Goal: Task Accomplishment & Management: Complete application form

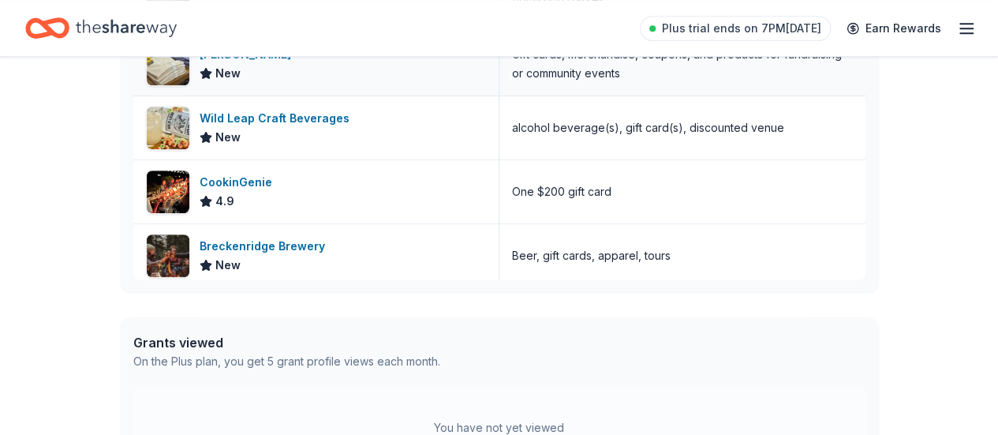
scroll to position [631, 0]
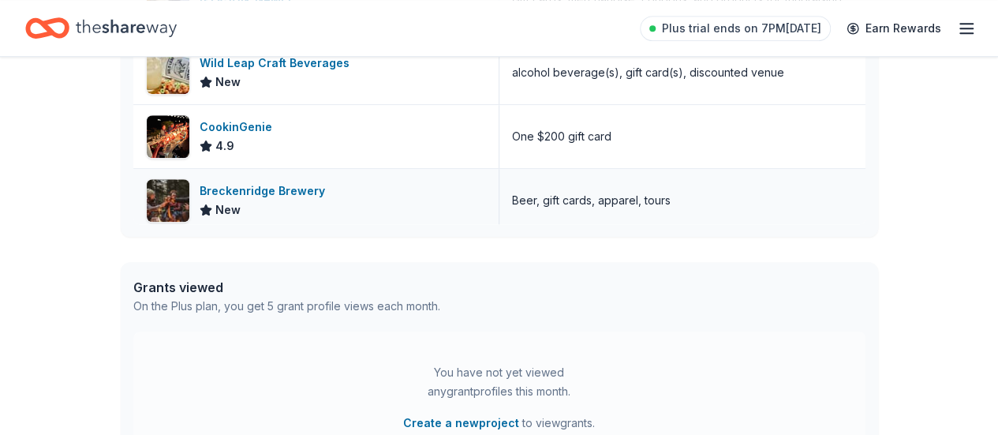
click at [205, 205] on icon at bounding box center [205, 209] width 10 height 10
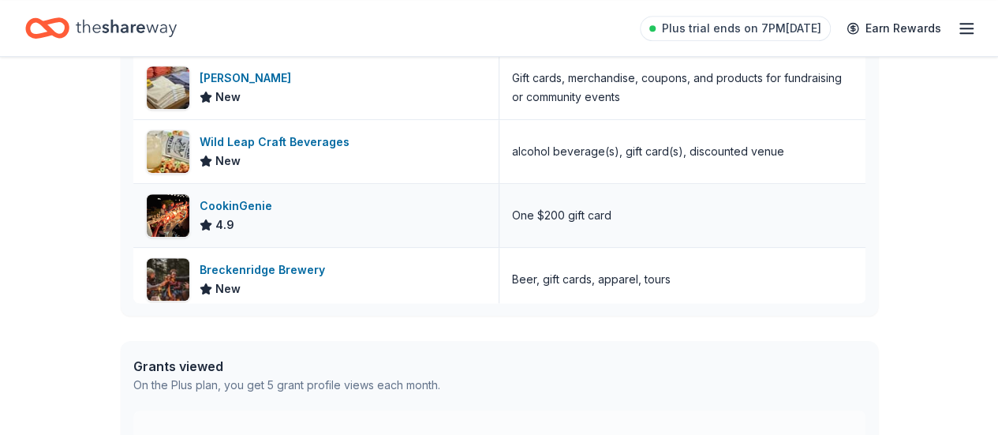
scroll to position [1593, 0]
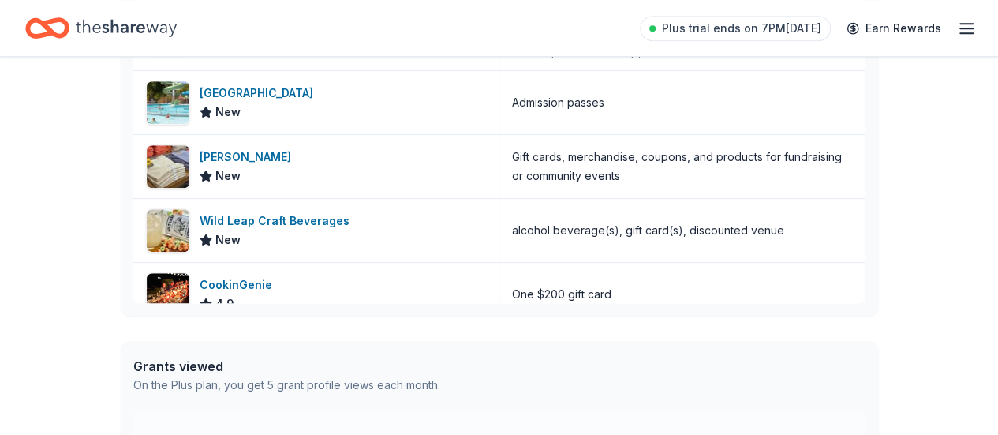
drag, startPoint x: 264, startPoint y: 212, endPoint x: 40, endPoint y: 230, distance: 224.0
click at [31, 231] on div "👋 Hi [PERSON_NAME] In-Kind Create new event Spring Celebration & Auction [DATE]…" at bounding box center [499, 55] width 998 height 1102
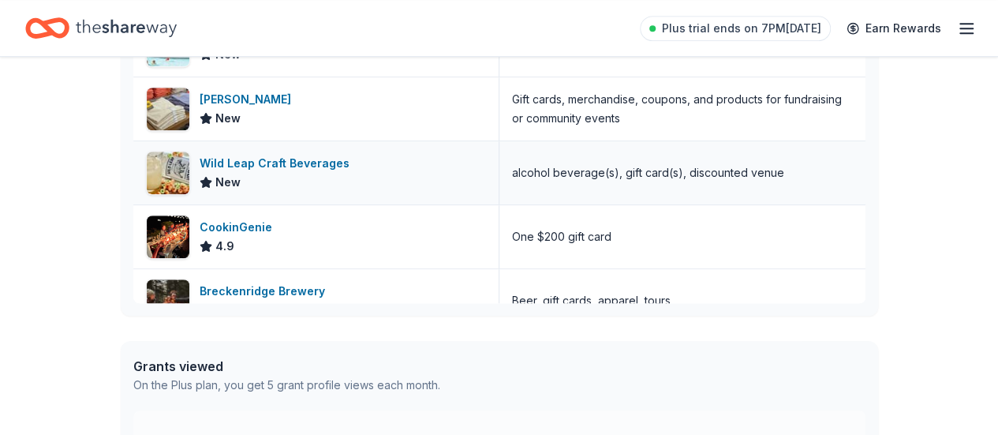
scroll to position [1672, 0]
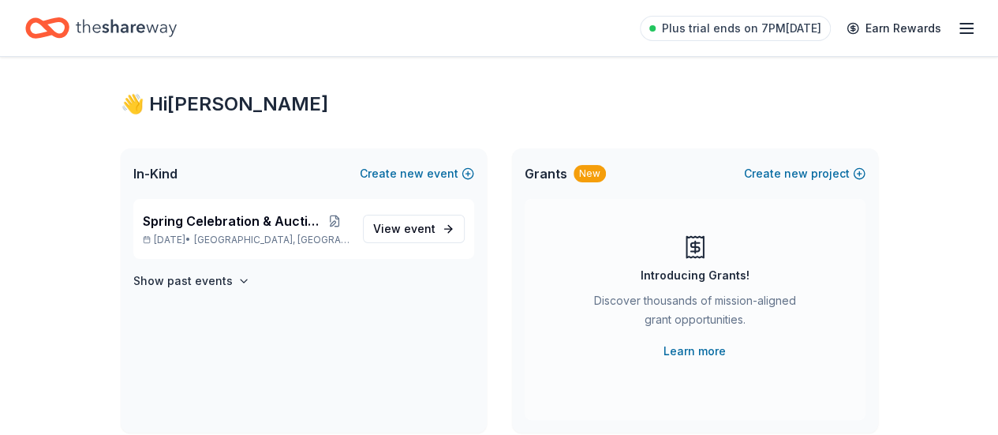
scroll to position [0, 0]
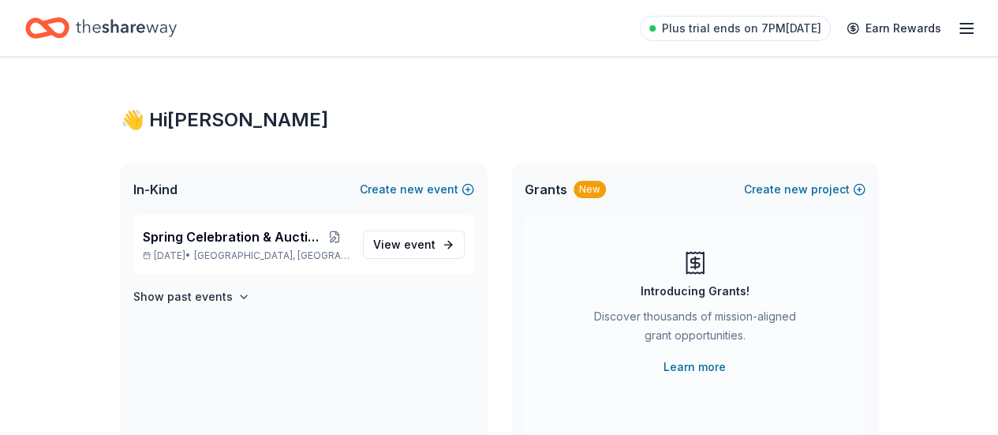
click at [960, 28] on line "button" at bounding box center [966, 28] width 13 height 0
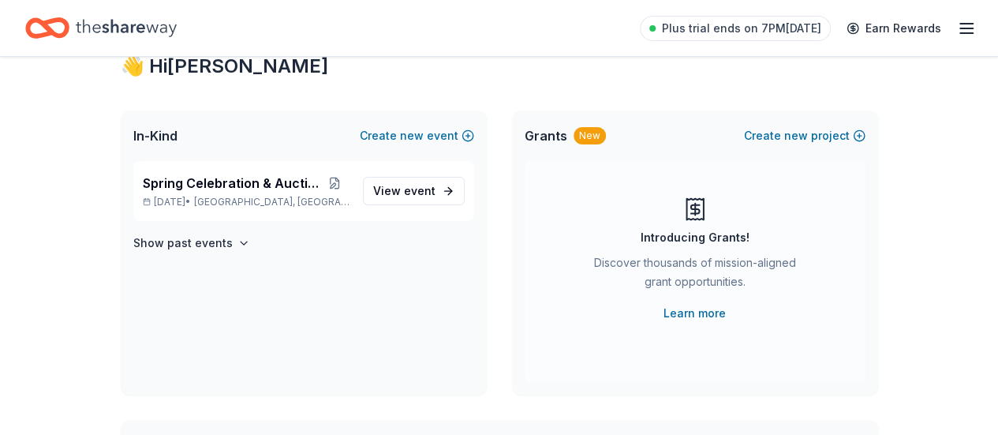
scroll to position [79, 0]
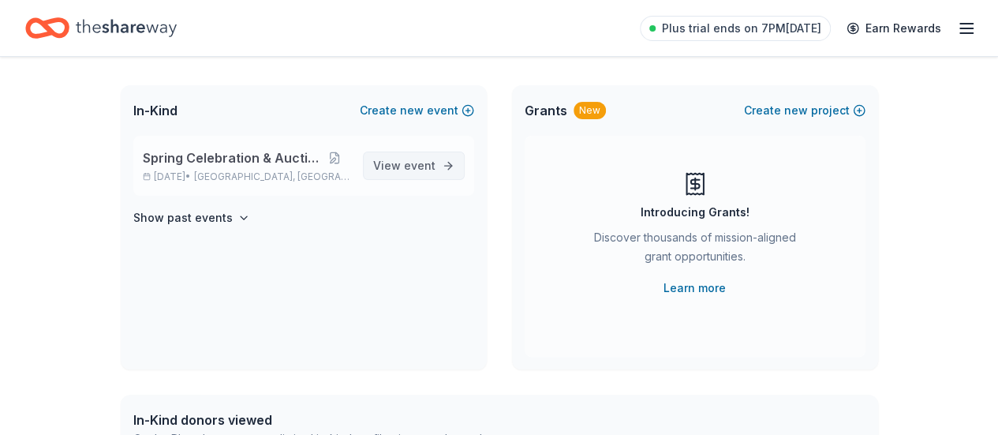
click at [445, 163] on link "View event" at bounding box center [414, 166] width 102 height 28
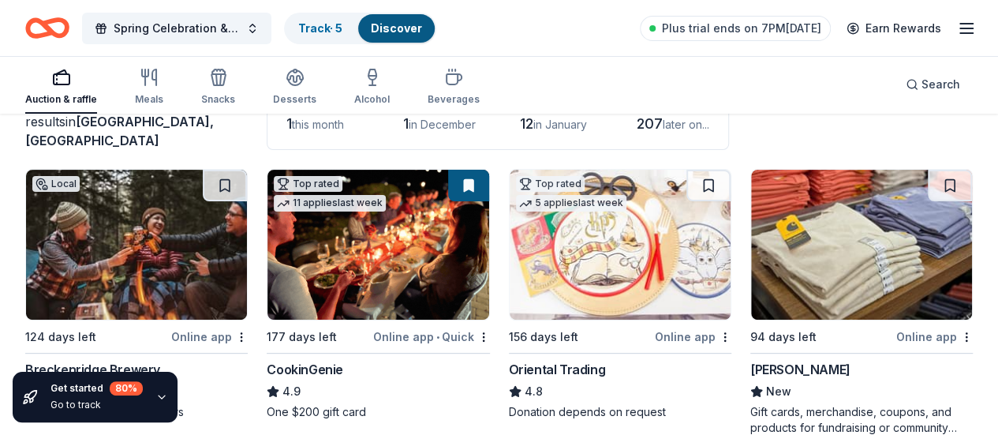
scroll to position [158, 0]
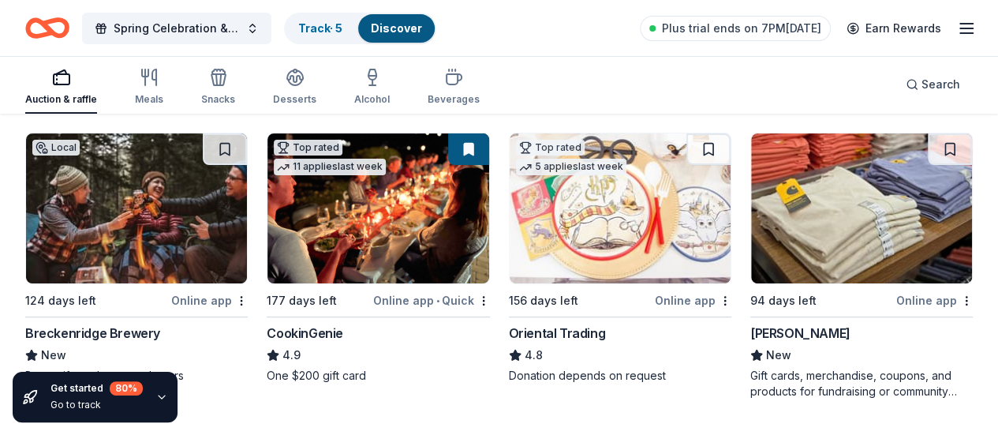
click at [155, 400] on icon "button" at bounding box center [161, 397] width 13 height 13
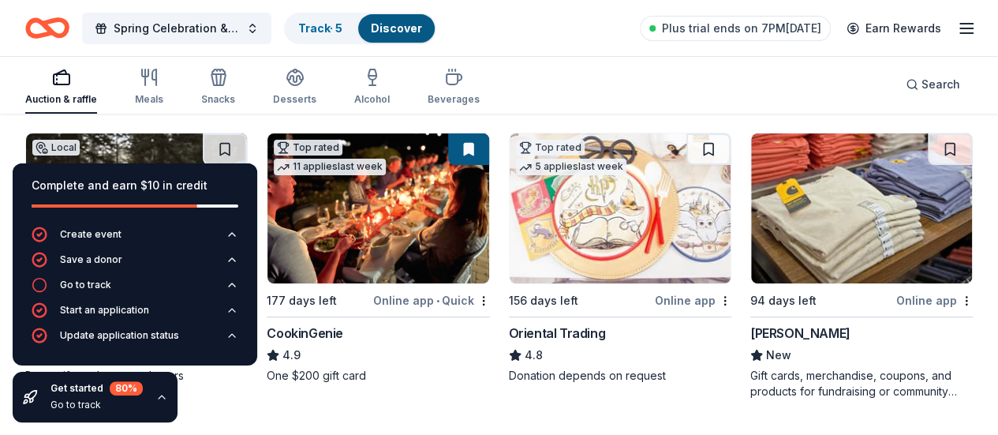
click at [155, 399] on icon "button" at bounding box center [161, 397] width 13 height 13
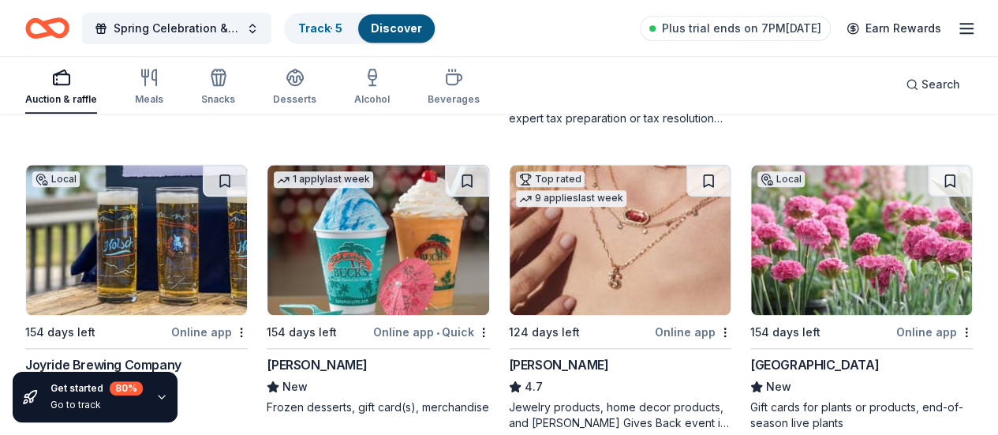
scroll to position [789, 0]
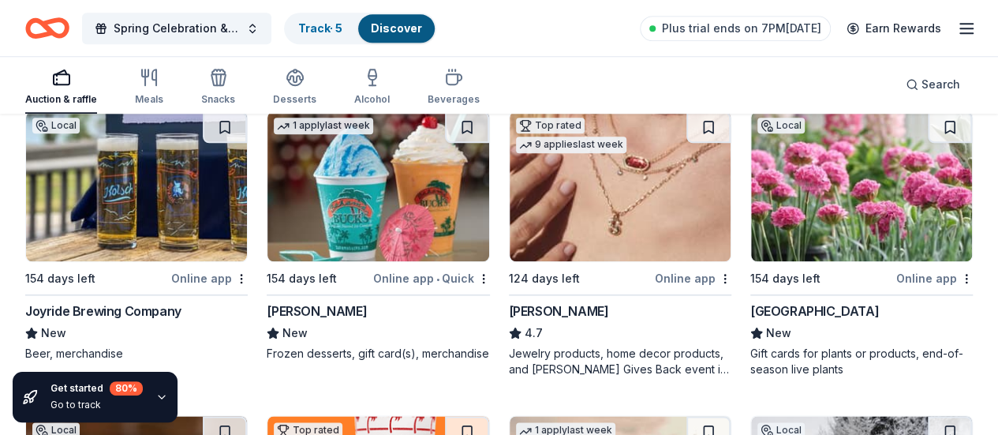
click at [509, 305] on div "Kendra Scott" at bounding box center [559, 310] width 100 height 19
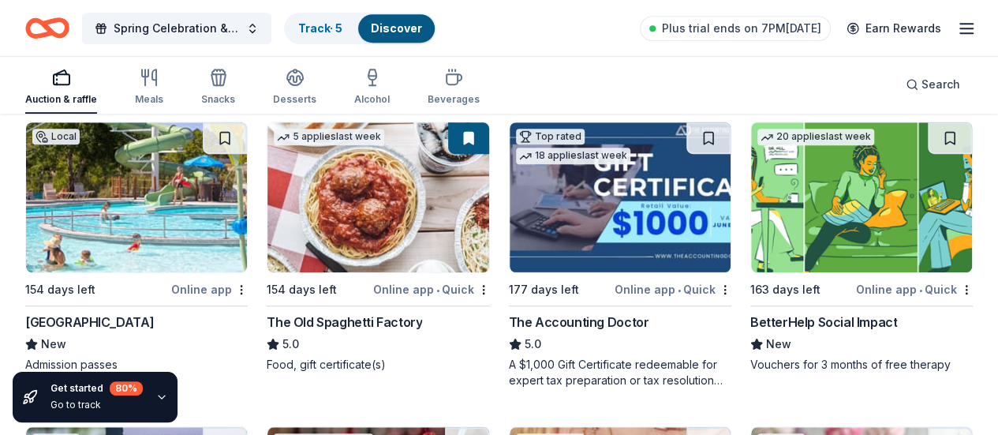
scroll to position [552, 0]
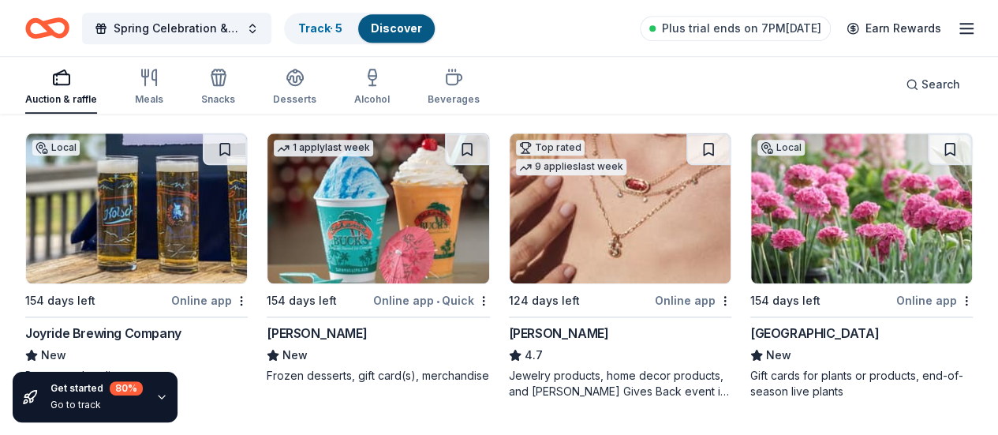
scroll to position [789, 0]
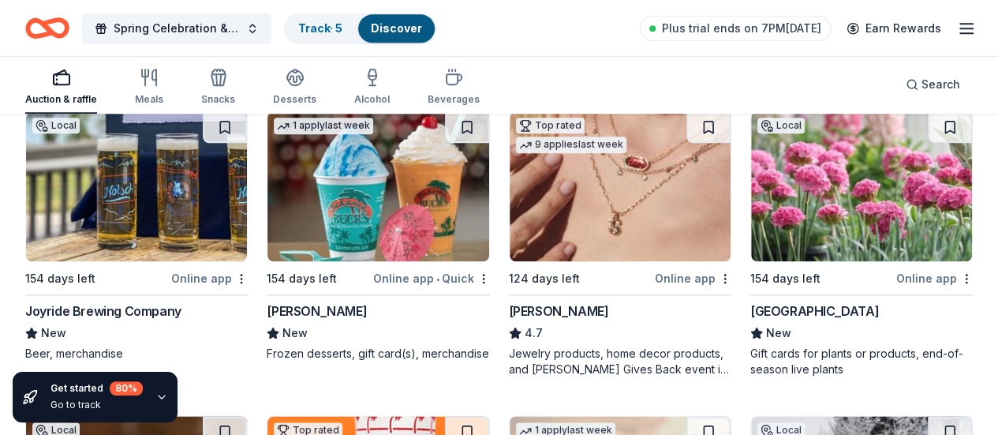
click at [750, 305] on div "[GEOGRAPHIC_DATA]" at bounding box center [814, 310] width 129 height 19
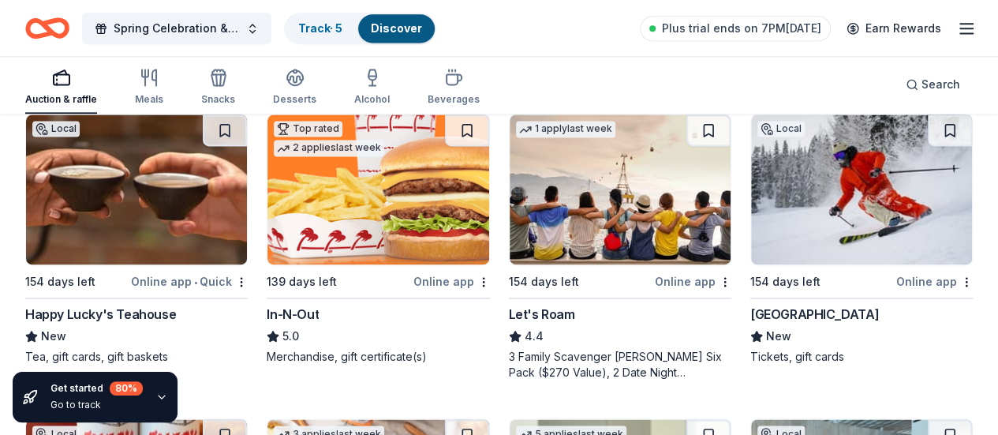
scroll to position [1105, 0]
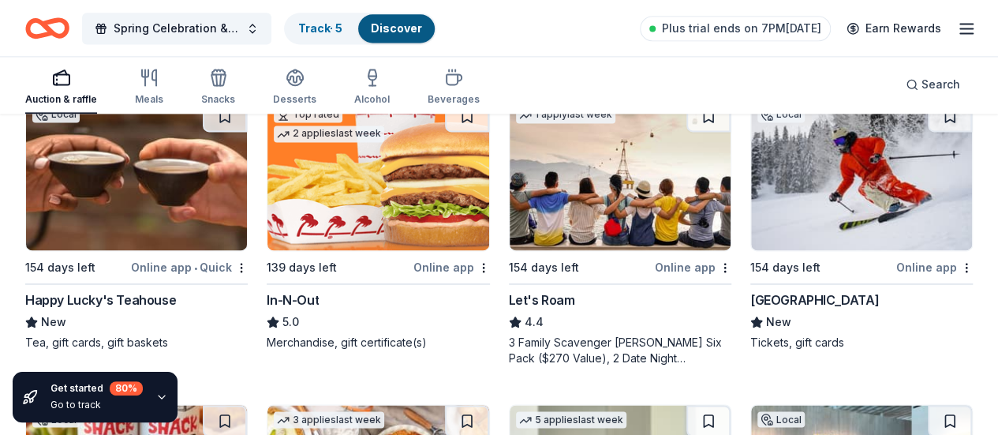
click at [750, 299] on div "[GEOGRAPHIC_DATA]" at bounding box center [814, 299] width 129 height 19
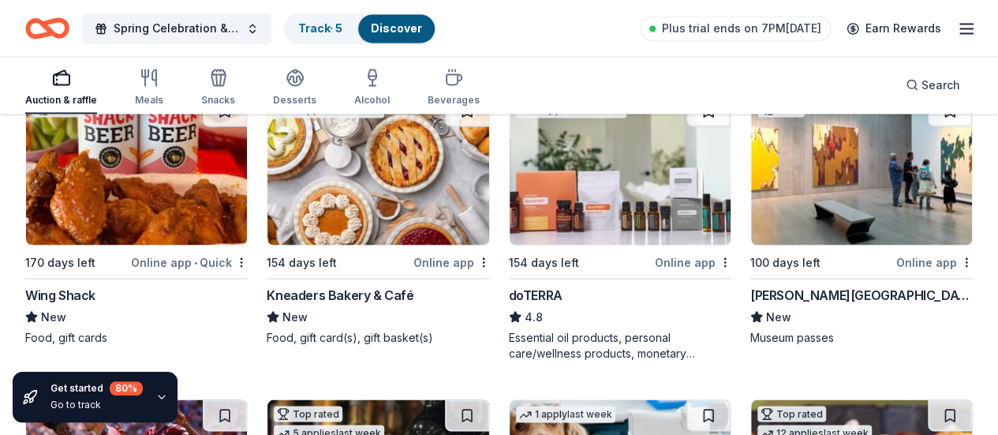
scroll to position [1420, 0]
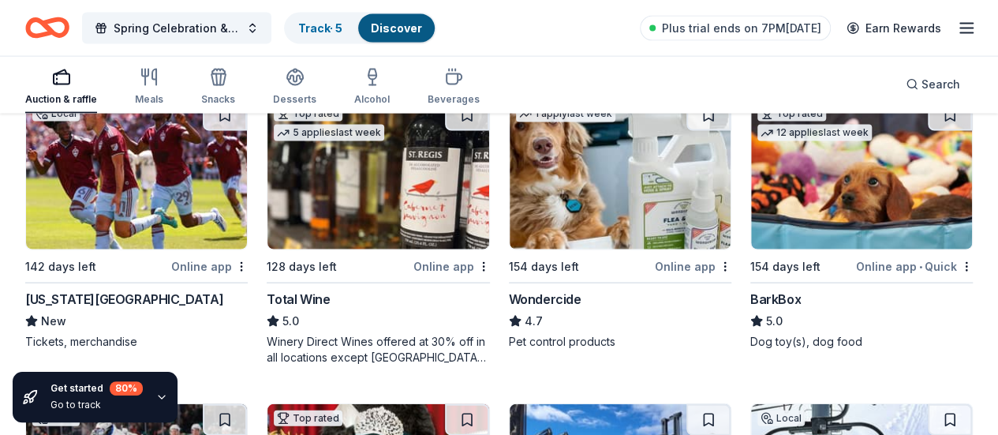
scroll to position [1690, 0]
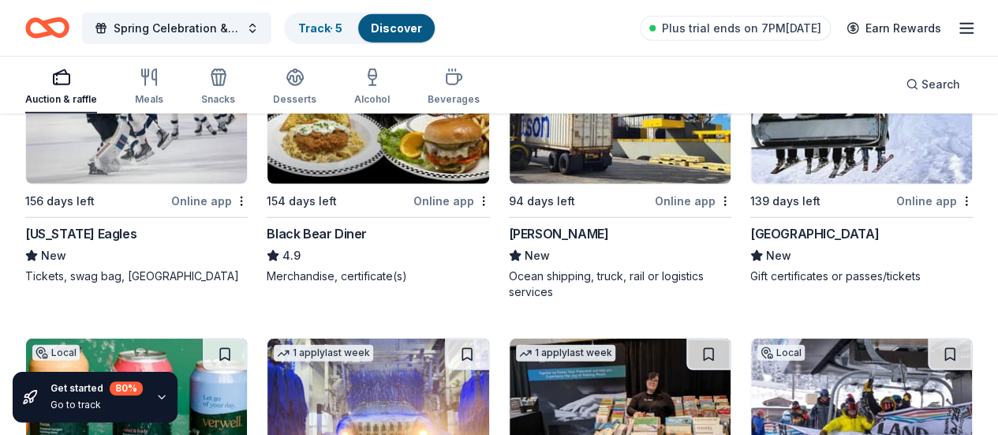
scroll to position [2006, 0]
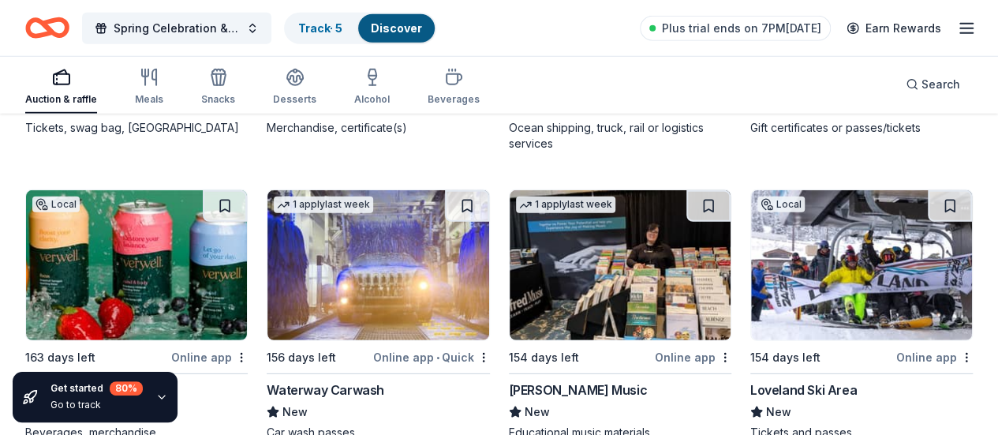
scroll to position [2322, 0]
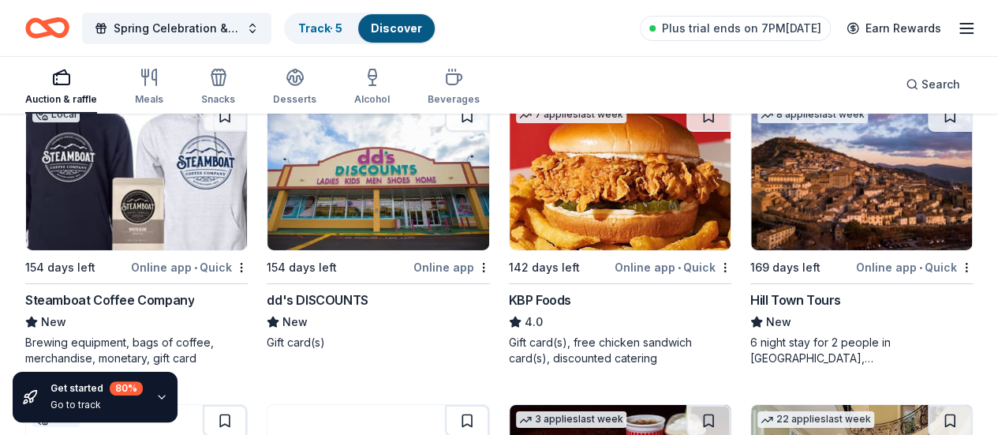
scroll to position [2637, 0]
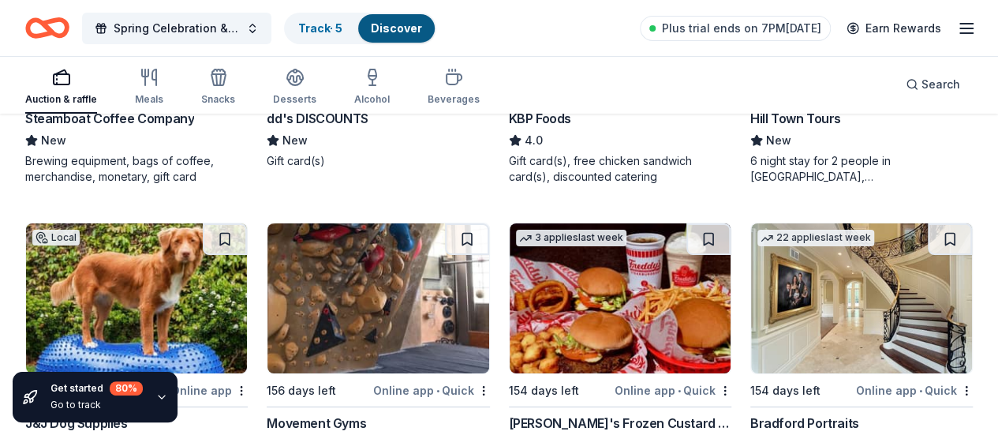
scroll to position [2795, 0]
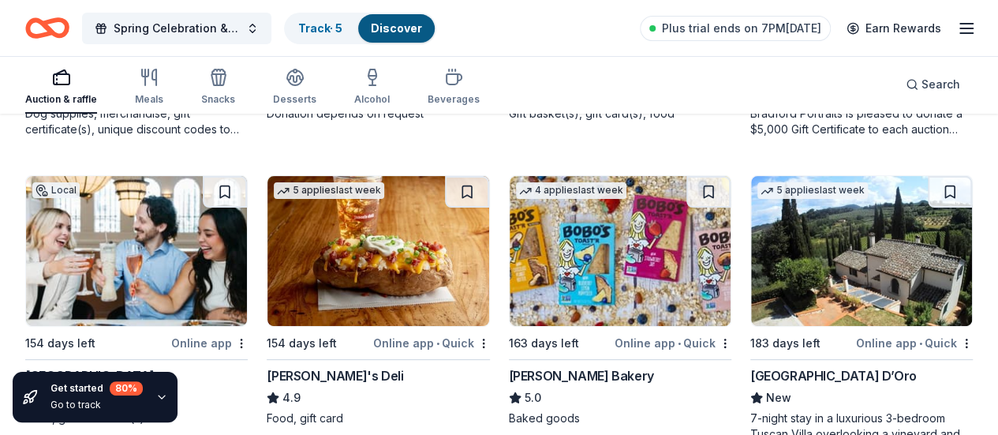
scroll to position [3190, 0]
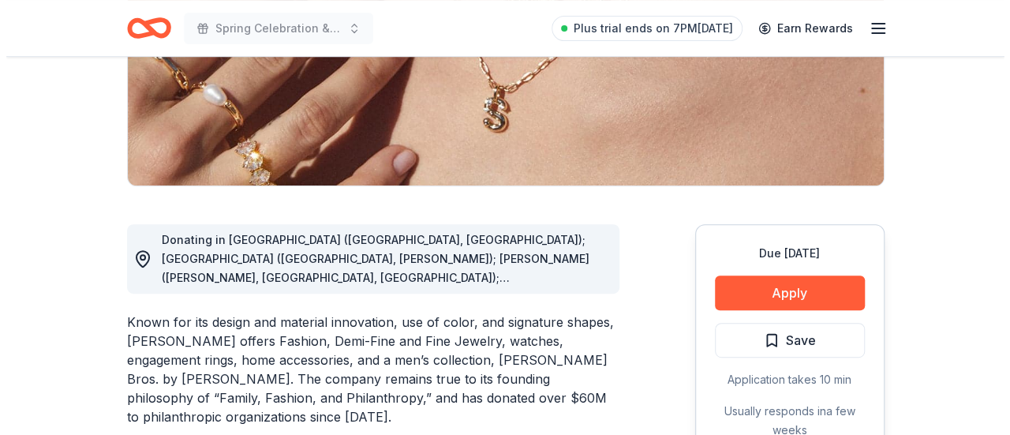
scroll to position [316, 0]
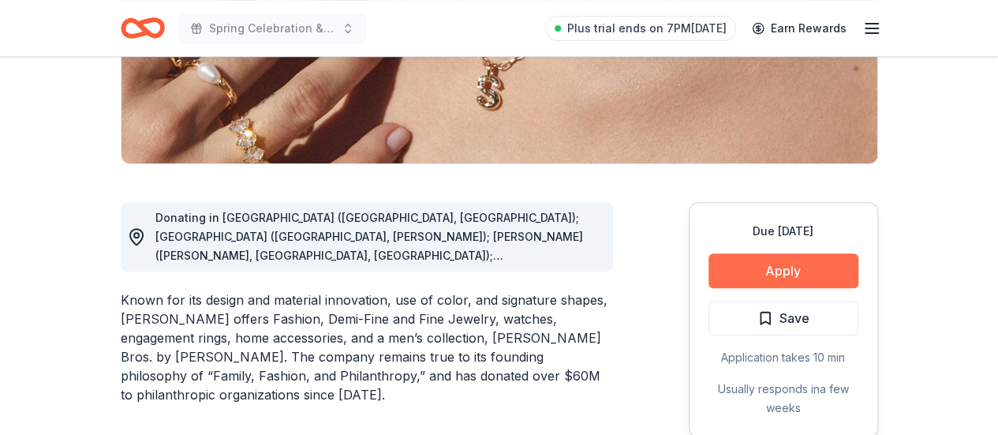
click at [776, 270] on button "Apply" at bounding box center [784, 270] width 150 height 35
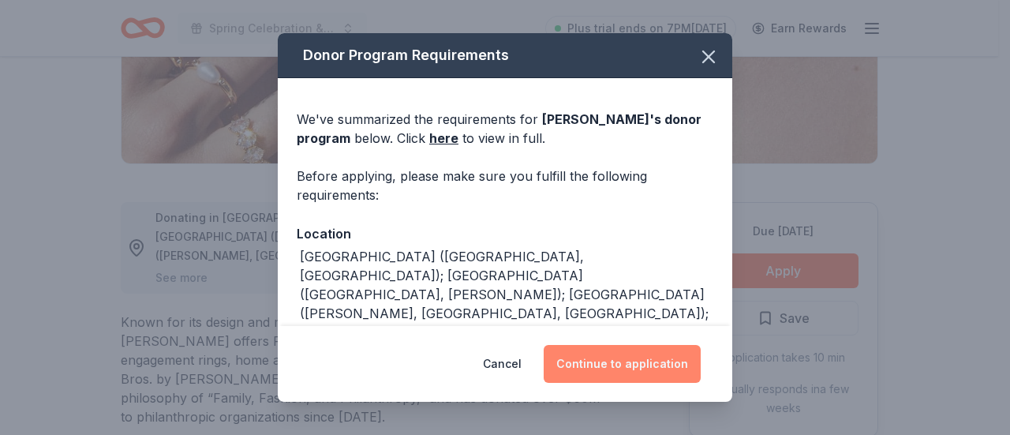
click at [614, 364] on button "Continue to application" at bounding box center [622, 364] width 157 height 38
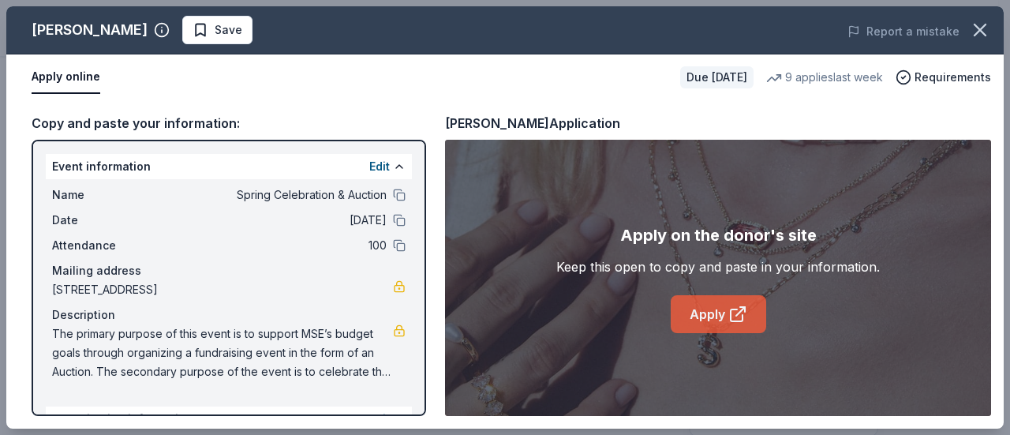
click at [729, 320] on icon at bounding box center [737, 314] width 19 height 19
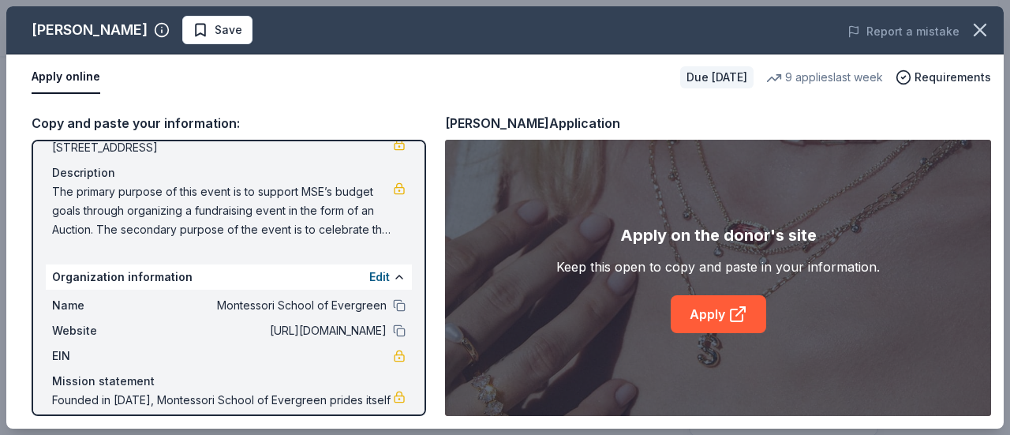
scroll to position [158, 0]
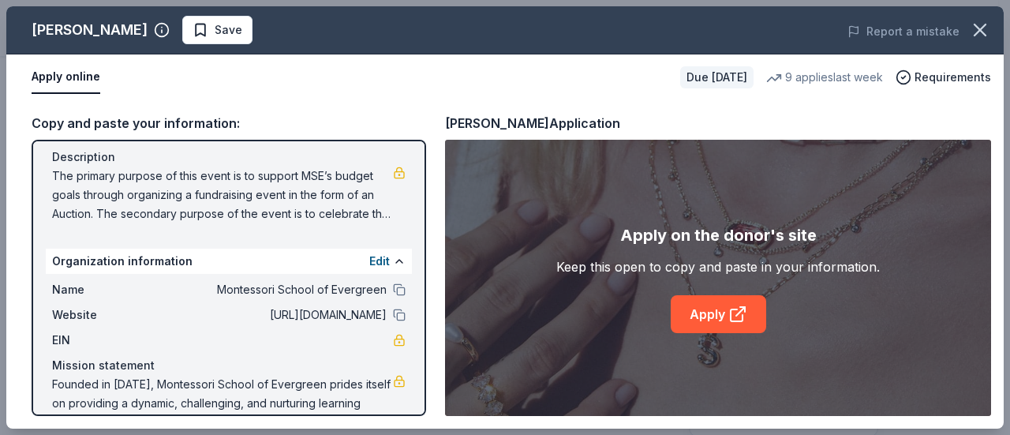
click at [226, 194] on span "The primary purpose of this event is to support MSE’s budget goals through orga…" at bounding box center [222, 195] width 341 height 57
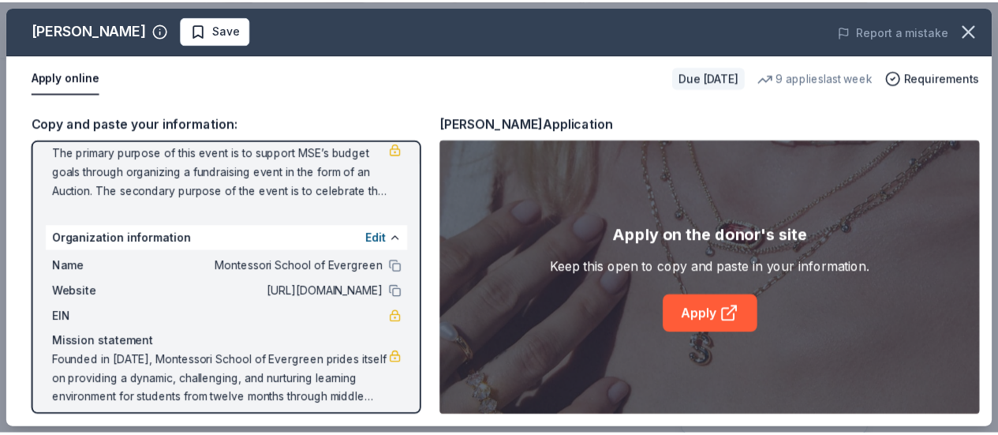
scroll to position [194, 0]
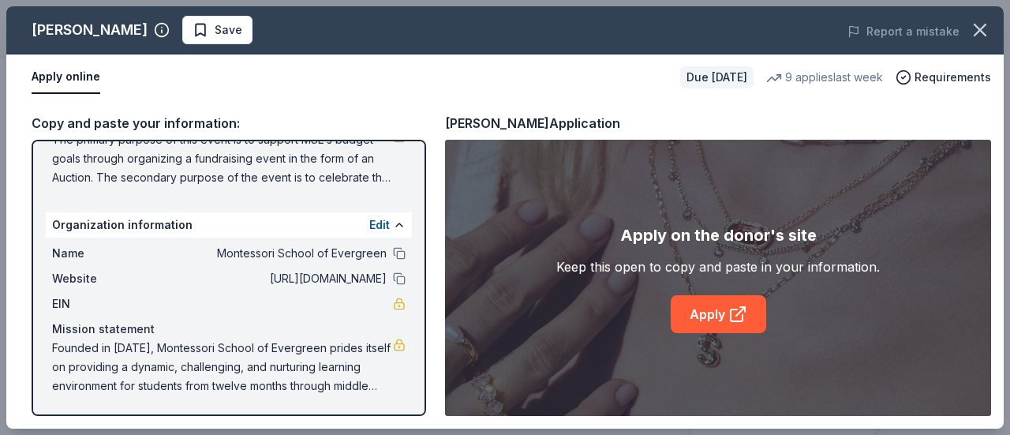
drag, startPoint x: 47, startPoint y: 350, endPoint x: 310, endPoint y: 369, distance: 263.5
click at [310, 369] on div "Name Montessori School of Evergreen Website http://www.montessori-evergreen.org…" at bounding box center [229, 320] width 366 height 164
click at [310, 369] on span "Founded in 1977, Montessori School of Evergreen prides itself on providing a dy…" at bounding box center [222, 367] width 341 height 57
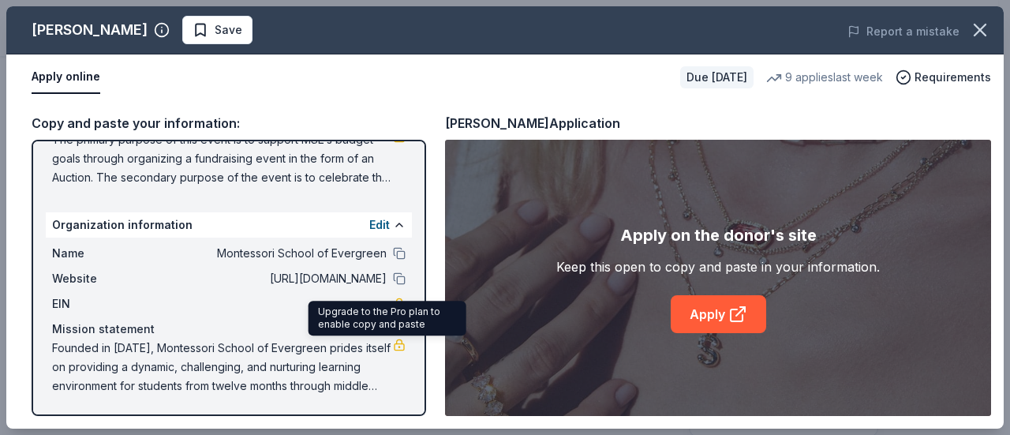
click at [393, 341] on link at bounding box center [399, 345] width 13 height 13
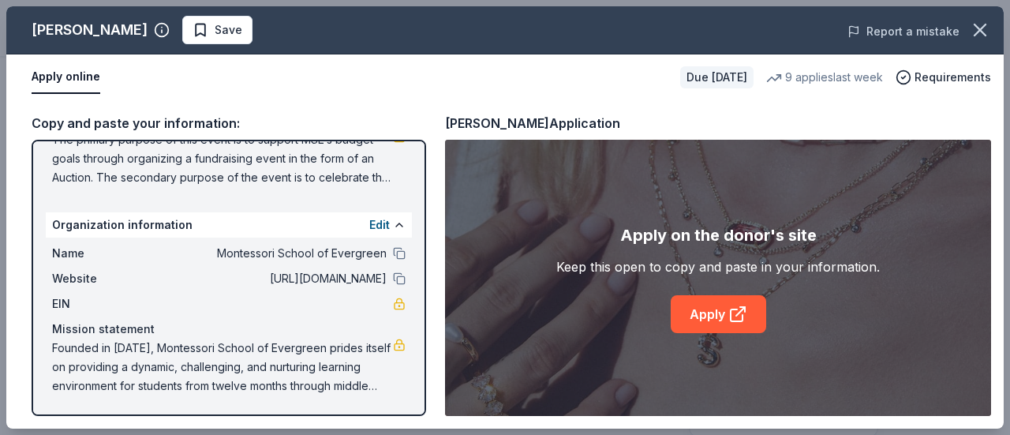
drag, startPoint x: 975, startPoint y: 29, endPoint x: 884, endPoint y: 35, distance: 91.7
click at [975, 29] on icon "button" at bounding box center [980, 30] width 22 height 22
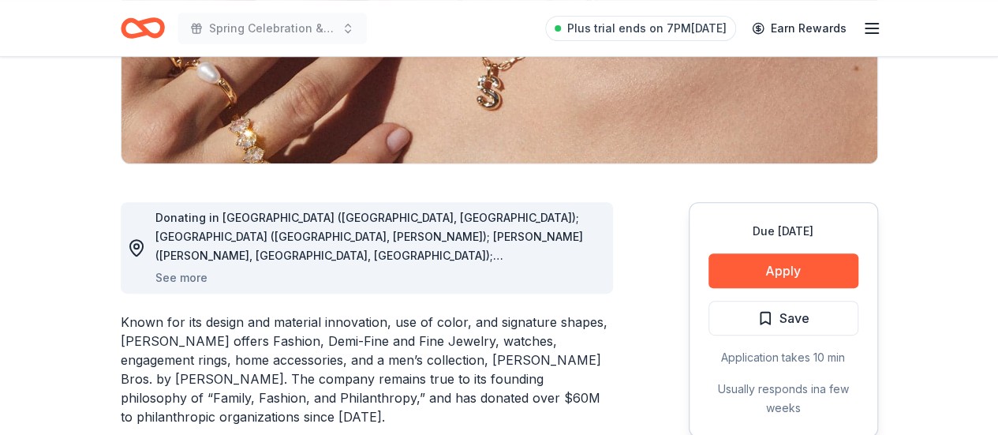
click at [866, 33] on line "button" at bounding box center [872, 33] width 13 height 0
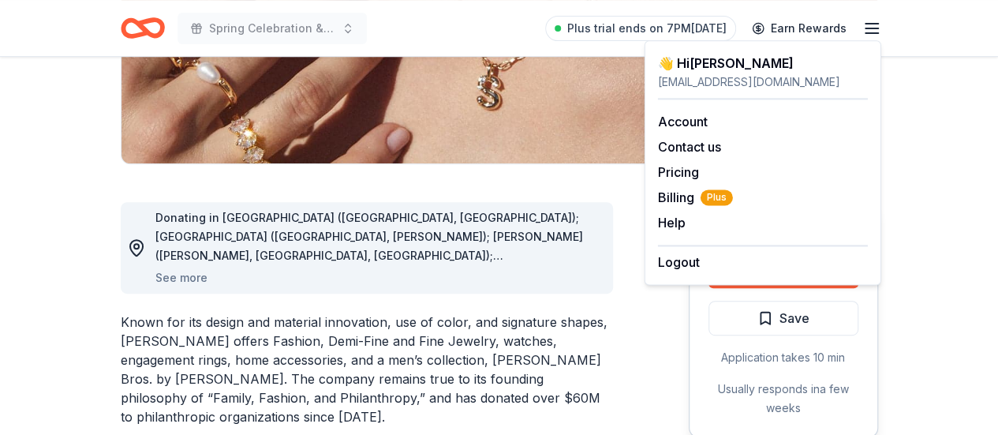
click at [682, 60] on div "👋 Hi Marnie" at bounding box center [763, 63] width 210 height 19
click at [679, 123] on link "Account" at bounding box center [683, 122] width 50 height 16
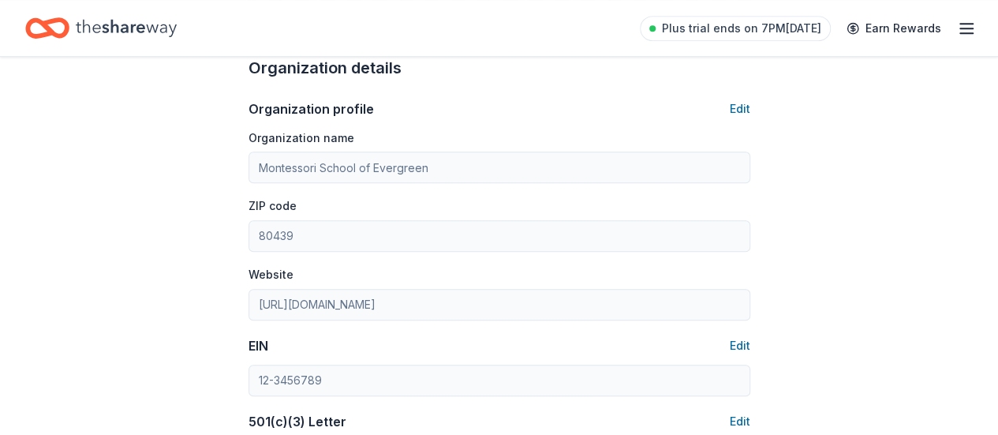
scroll to position [668, 0]
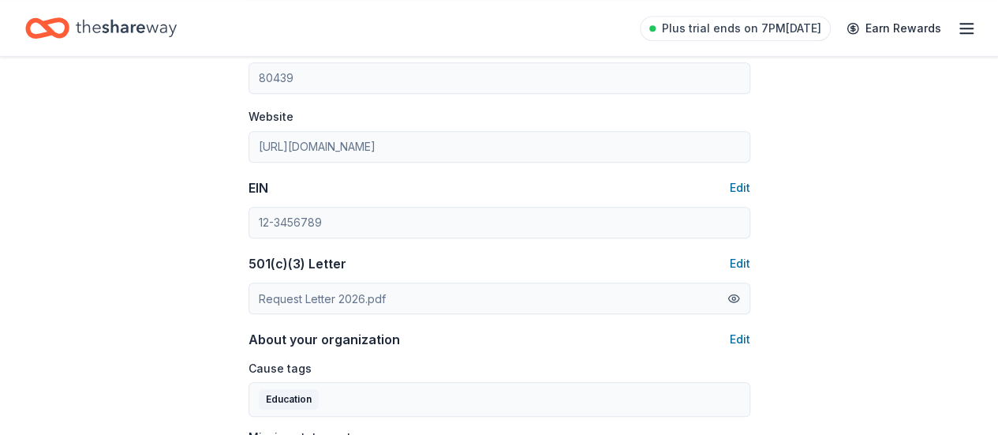
click at [732, 293] on button at bounding box center [734, 298] width 13 height 17
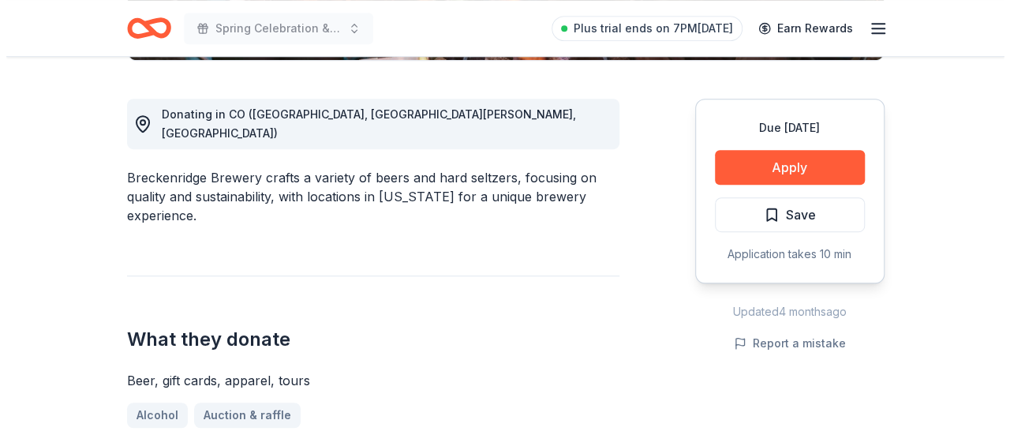
scroll to position [395, 0]
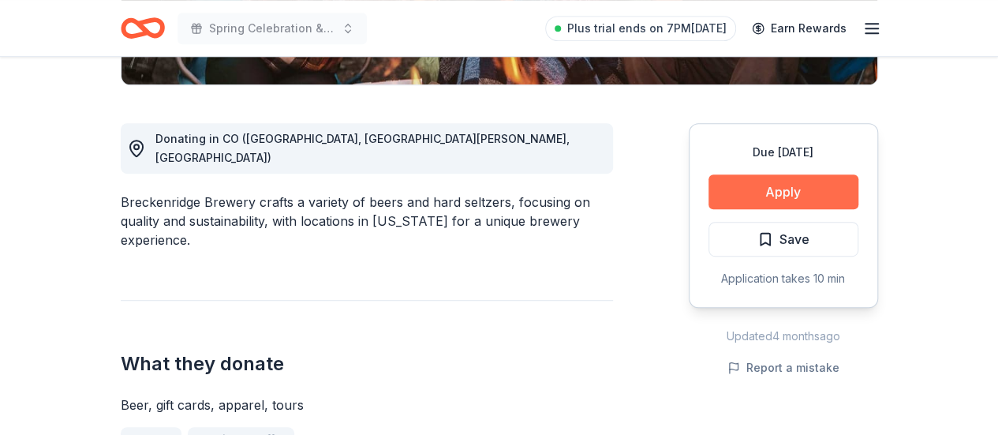
click at [792, 190] on button "Apply" at bounding box center [784, 191] width 150 height 35
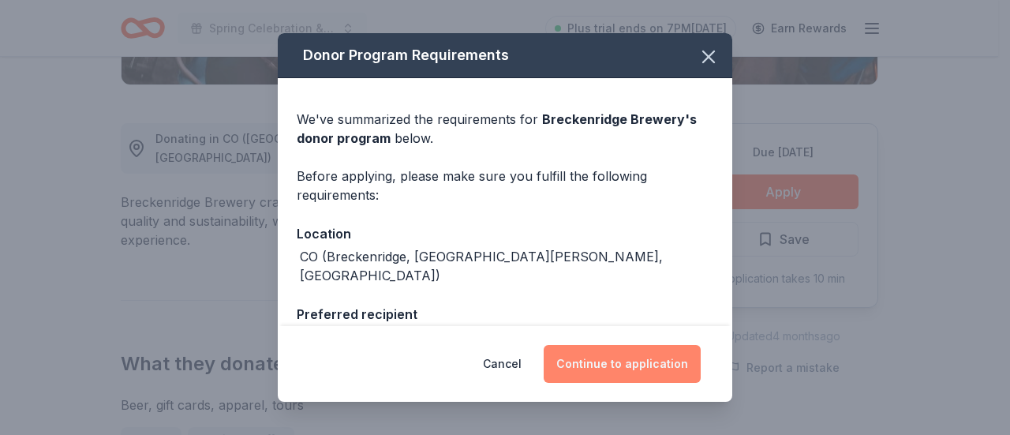
click at [623, 369] on button "Continue to application" at bounding box center [622, 364] width 157 height 38
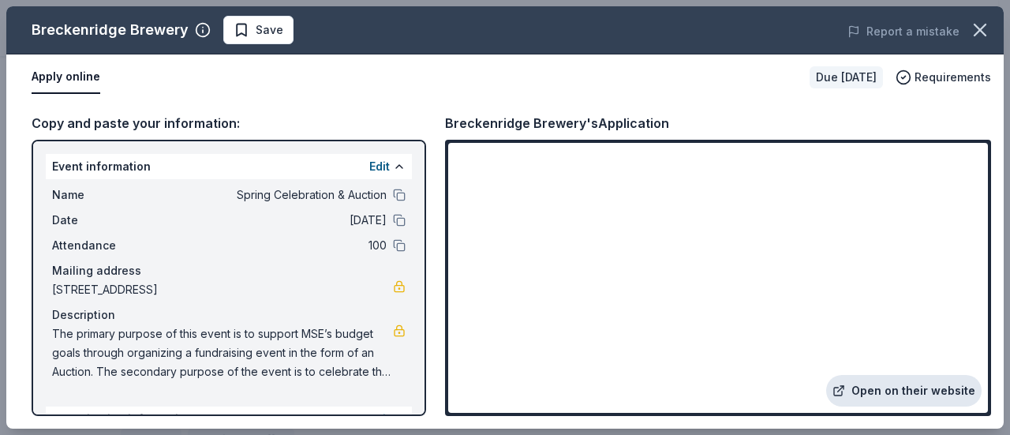
click at [881, 395] on link "Open on their website" at bounding box center [903, 391] width 155 height 32
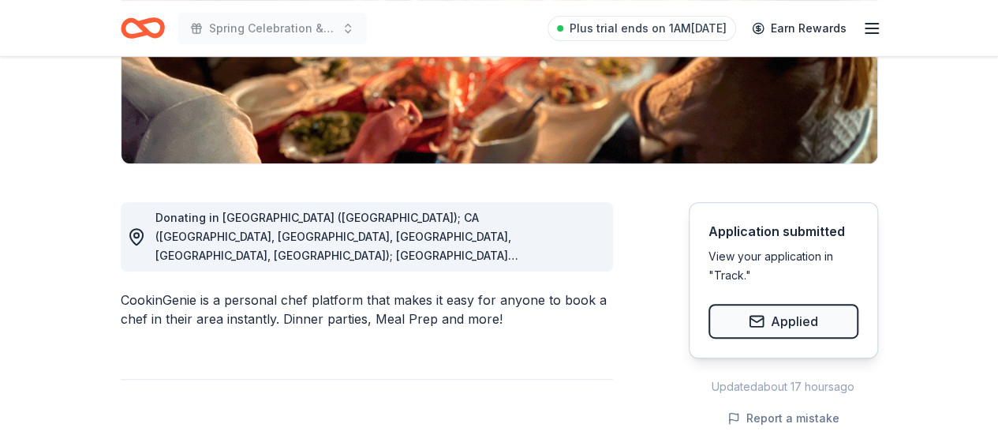
scroll to position [395, 0]
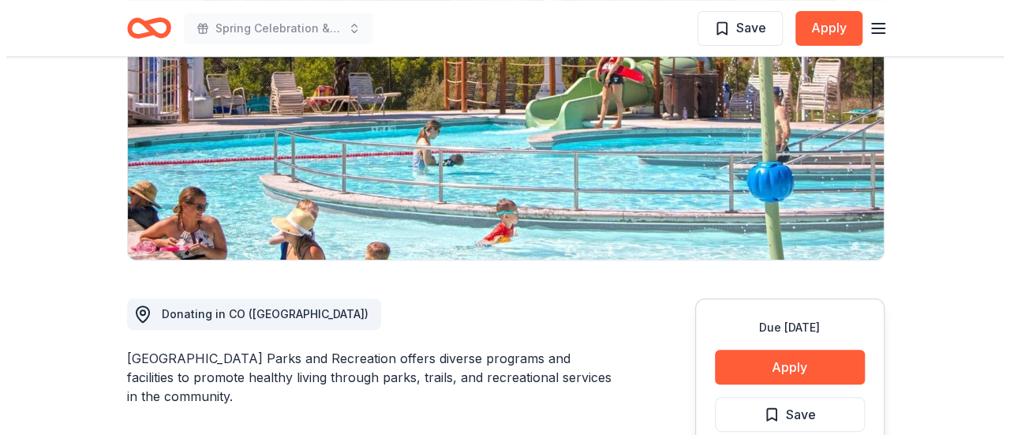
scroll to position [237, 0]
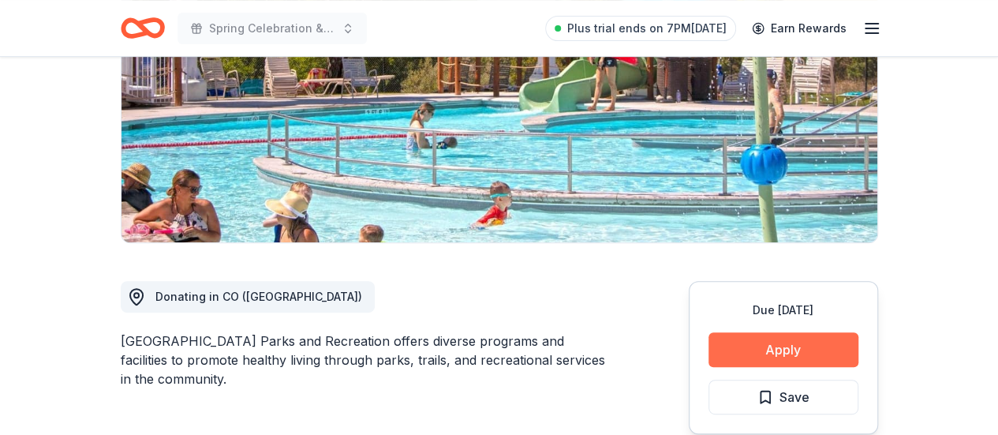
click at [791, 348] on button "Apply" at bounding box center [784, 349] width 150 height 35
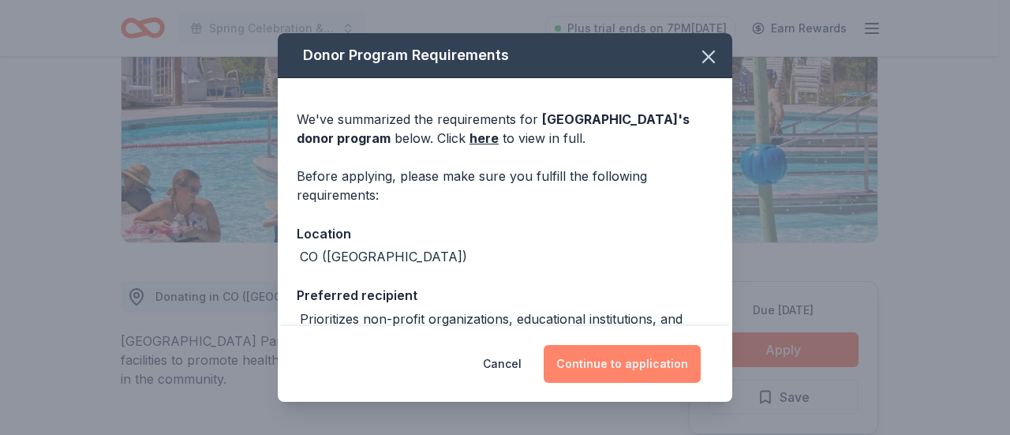
click at [599, 354] on button "Continue to application" at bounding box center [622, 364] width 157 height 38
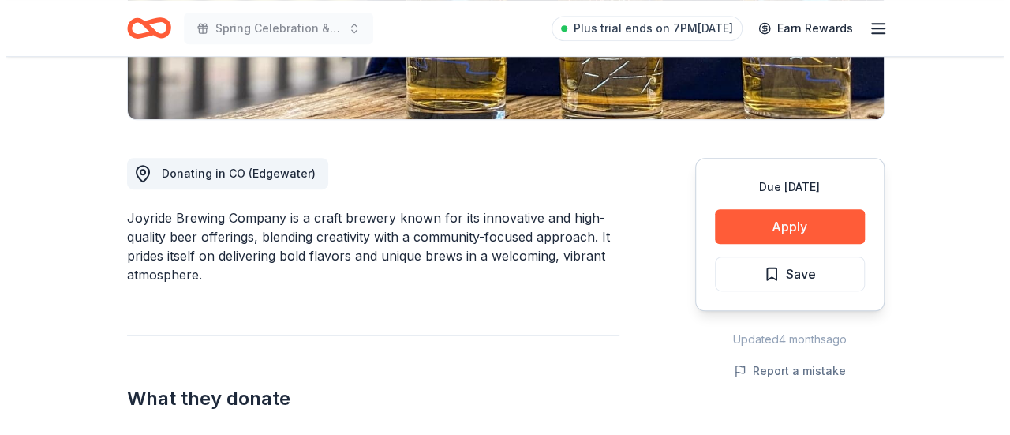
scroll to position [395, 0]
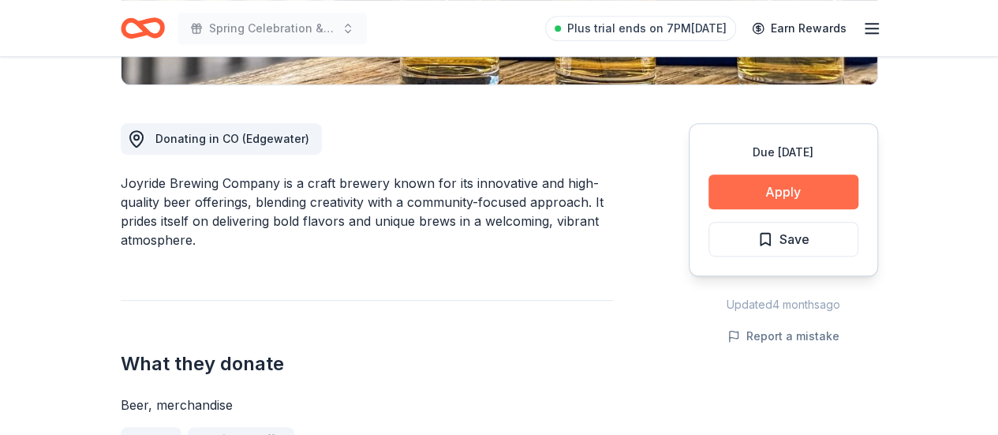
click at [773, 196] on button "Apply" at bounding box center [784, 191] width 150 height 35
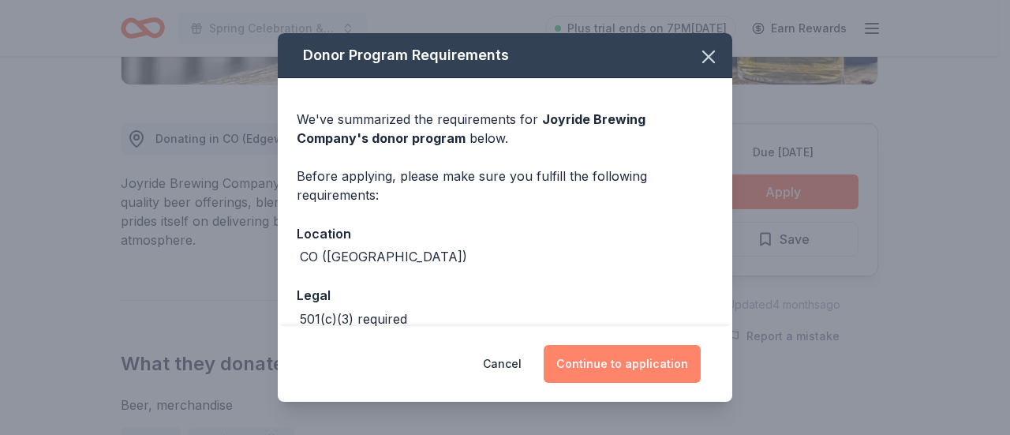
click at [593, 357] on button "Continue to application" at bounding box center [622, 364] width 157 height 38
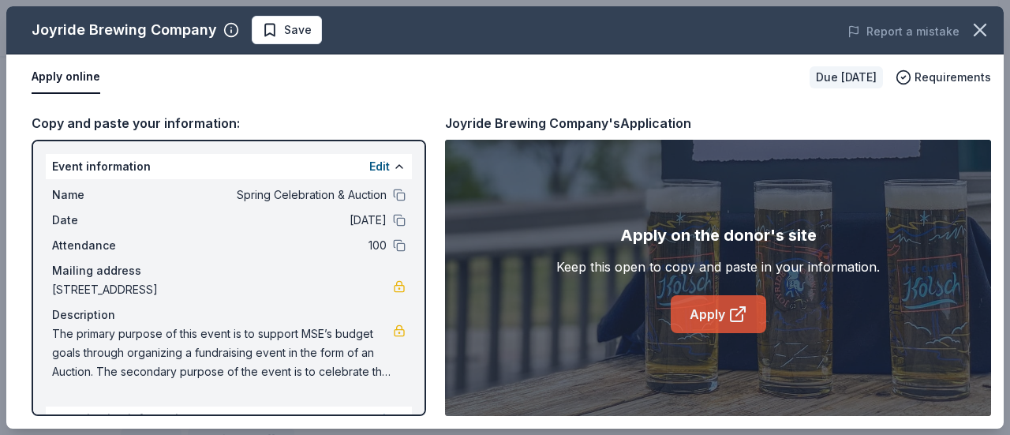
click at [712, 312] on link "Apply" at bounding box center [718, 314] width 95 height 38
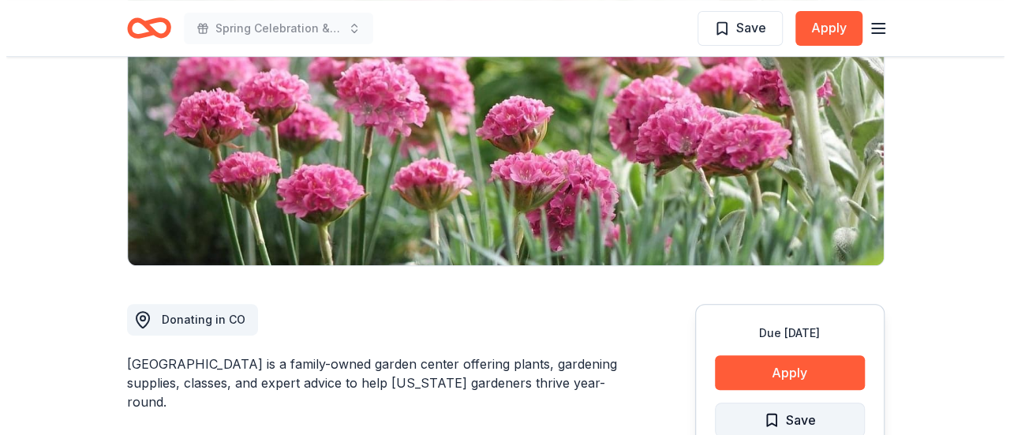
scroll to position [237, 0]
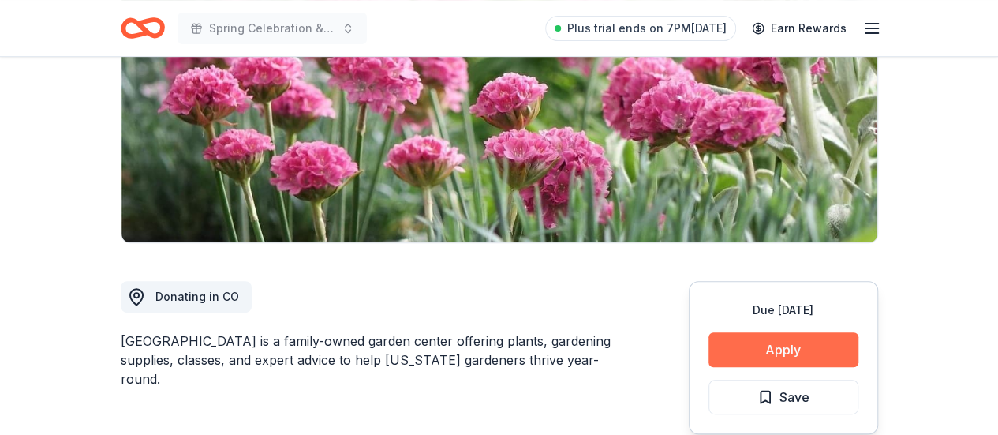
click at [780, 354] on button "Apply" at bounding box center [784, 349] width 150 height 35
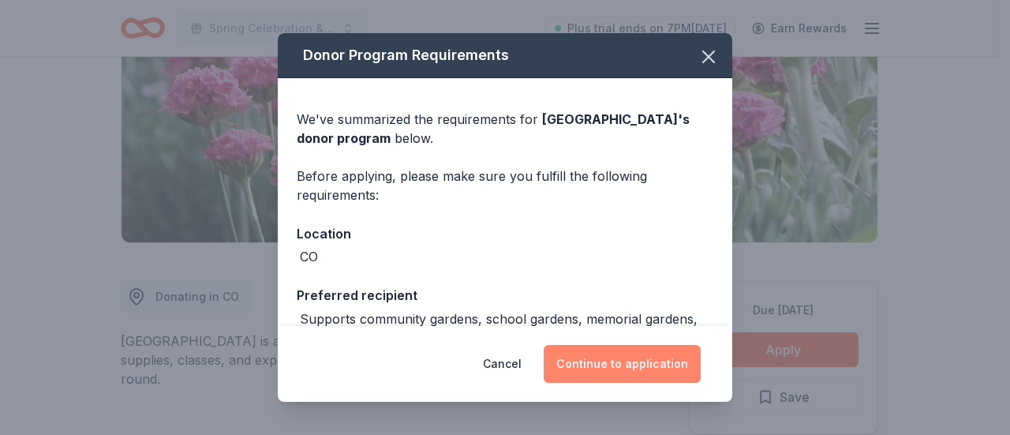
click at [639, 363] on button "Continue to application" at bounding box center [622, 364] width 157 height 38
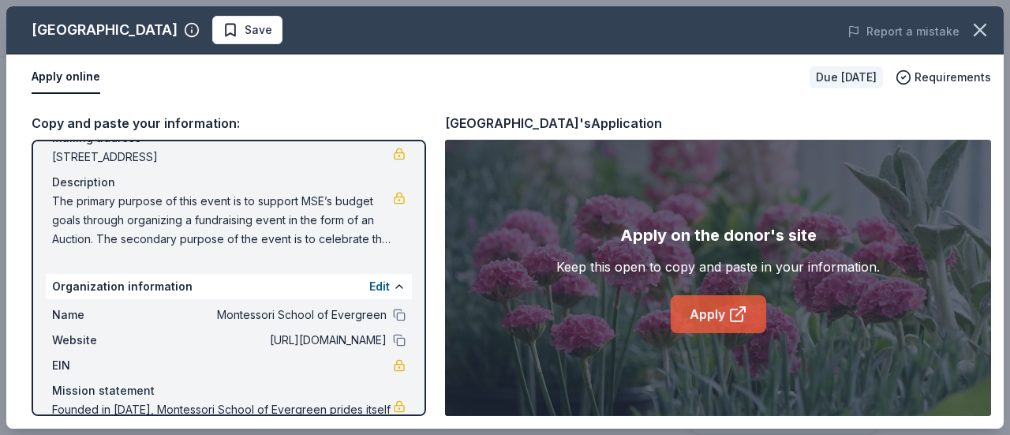
scroll to position [158, 0]
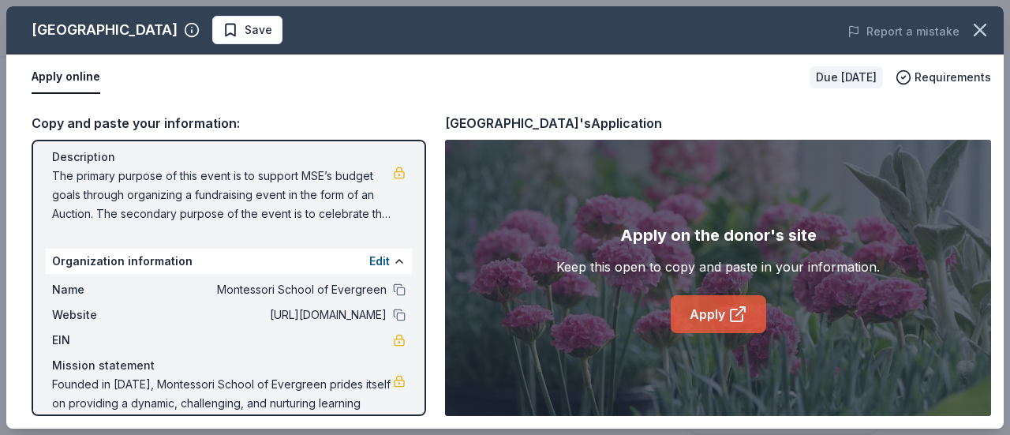
click at [711, 318] on link "Apply" at bounding box center [718, 314] width 95 height 38
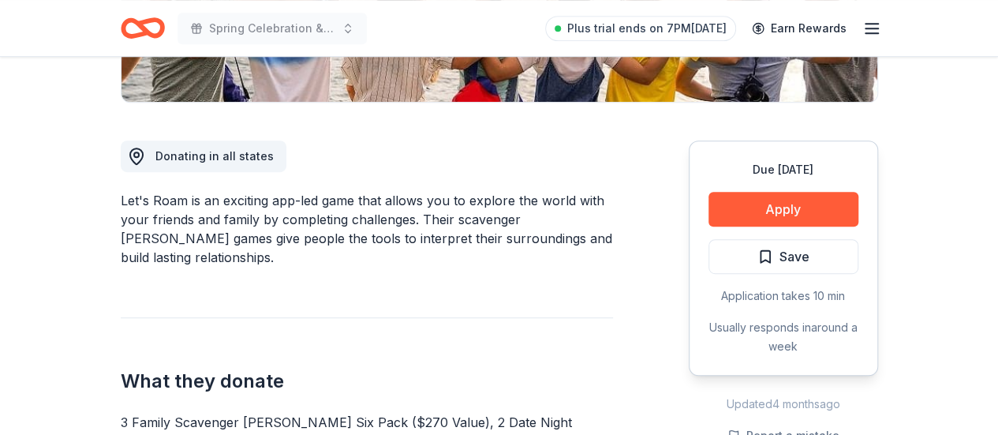
scroll to position [395, 0]
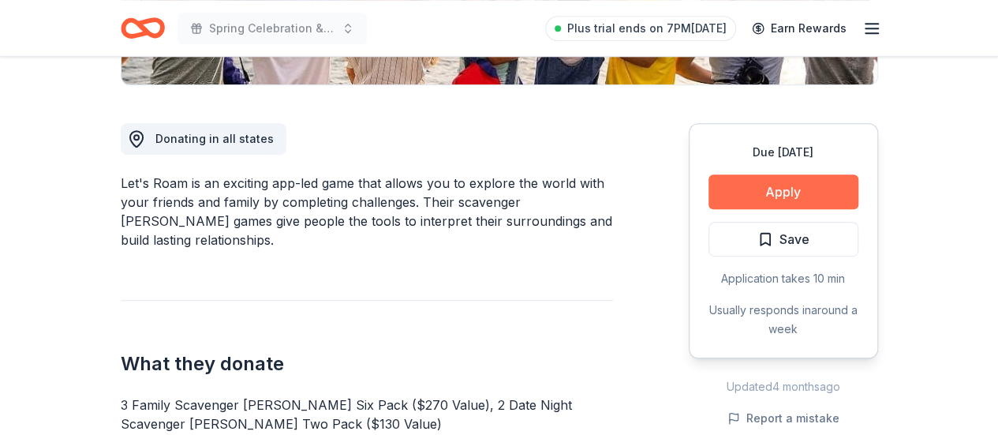
click at [786, 193] on button "Apply" at bounding box center [784, 191] width 150 height 35
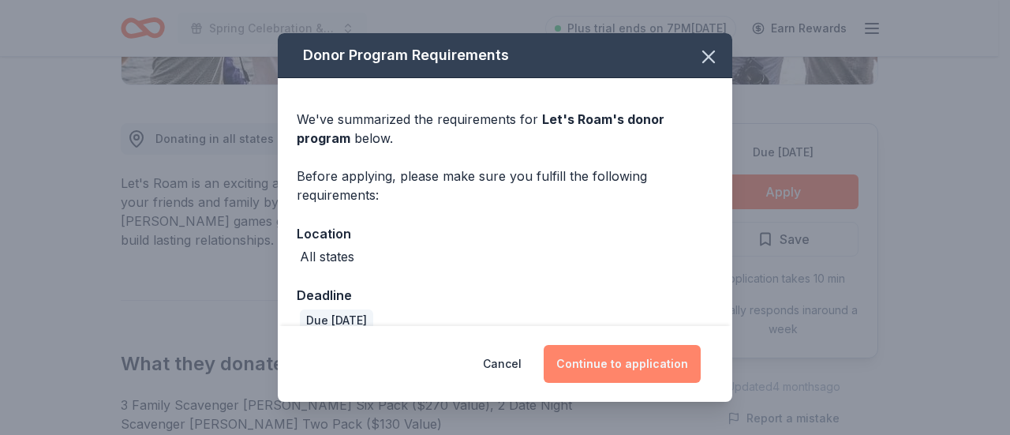
click at [636, 350] on button "Continue to application" at bounding box center [622, 364] width 157 height 38
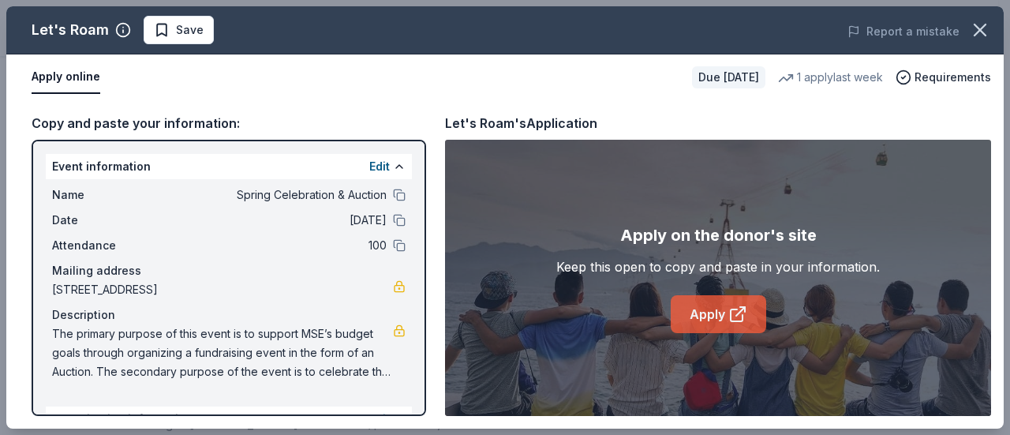
click at [735, 323] on icon at bounding box center [737, 314] width 19 height 19
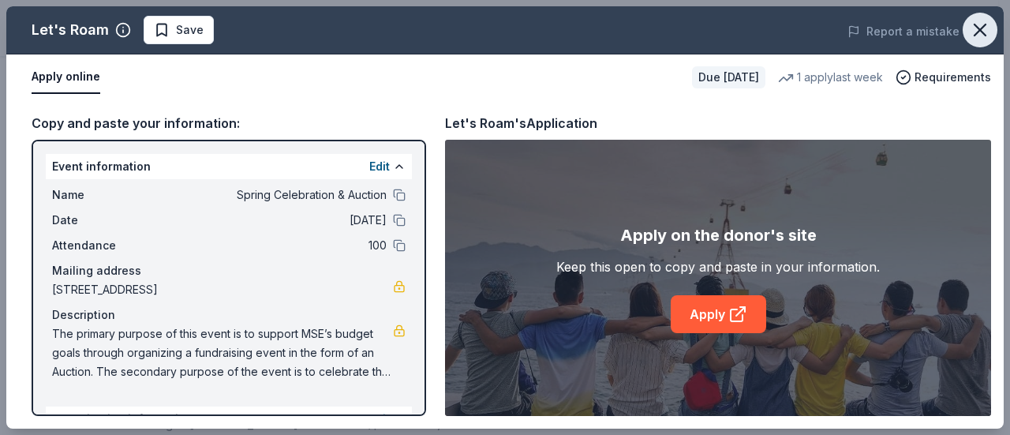
click at [986, 33] on icon "button" at bounding box center [980, 30] width 22 height 22
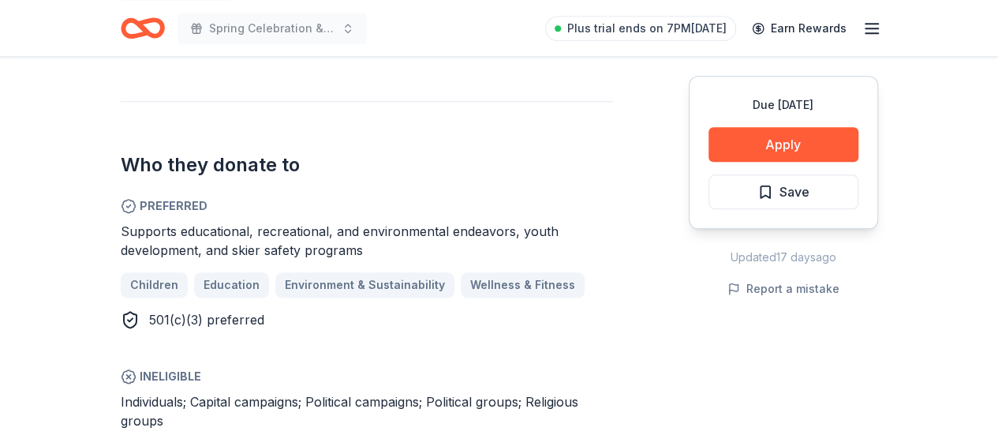
scroll to position [789, 0]
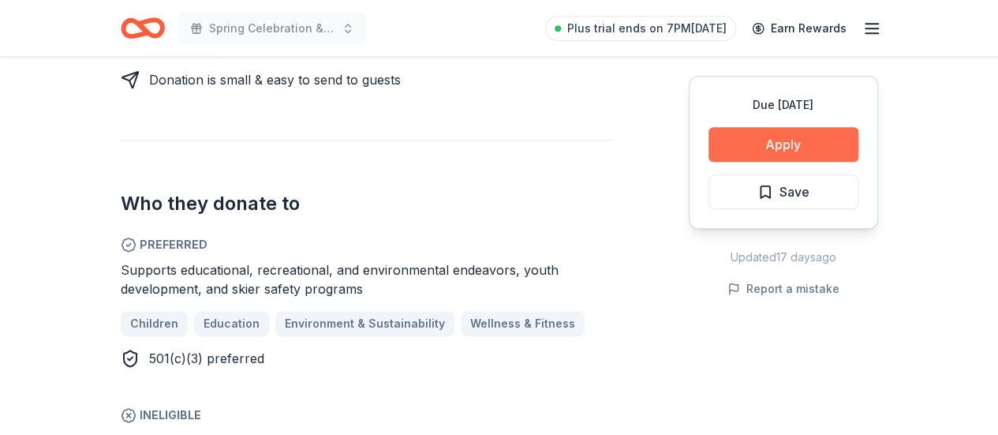
click at [779, 143] on button "Apply" at bounding box center [784, 144] width 150 height 35
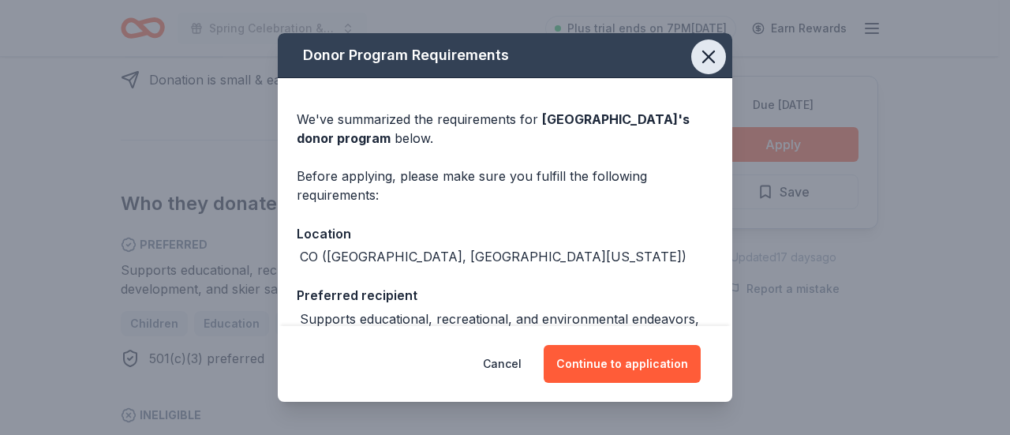
click at [700, 62] on icon "button" at bounding box center [709, 57] width 22 height 22
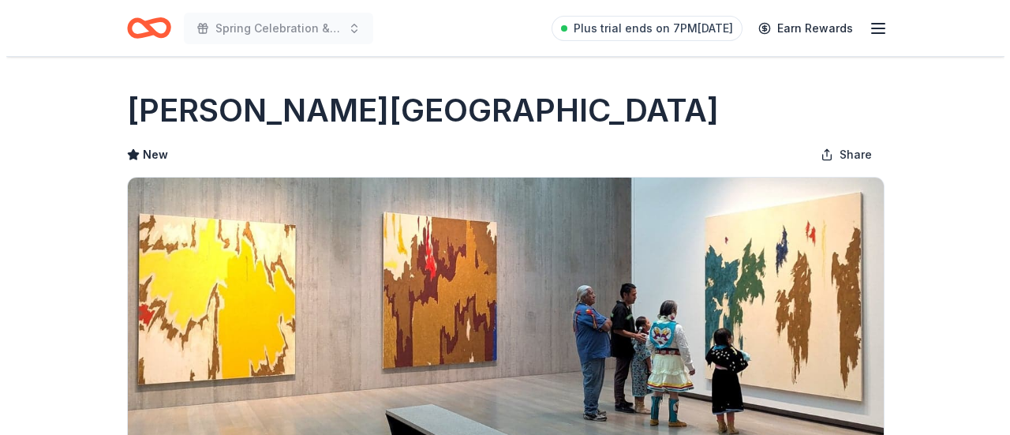
scroll to position [316, 0]
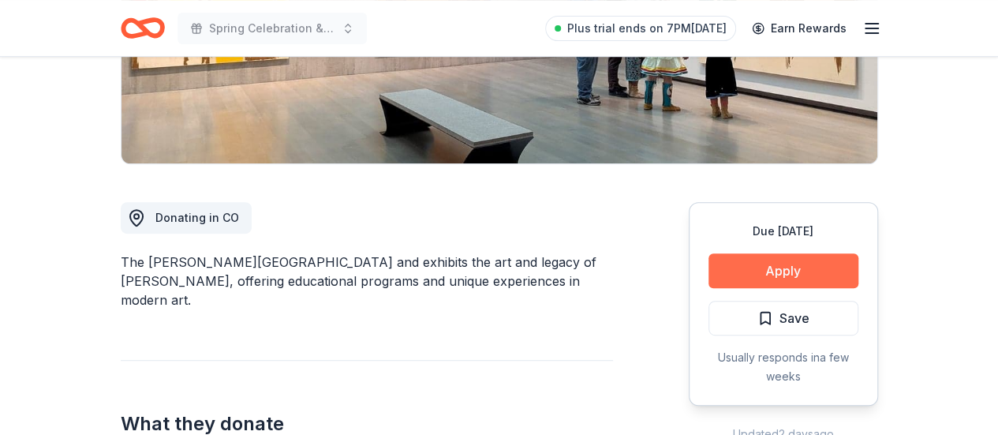
click at [808, 272] on button "Apply" at bounding box center [784, 270] width 150 height 35
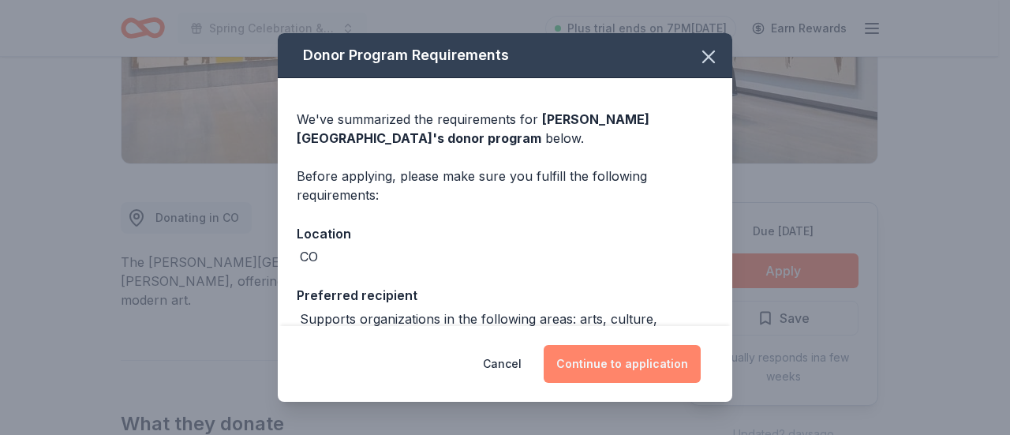
click at [609, 361] on button "Continue to application" at bounding box center [622, 364] width 157 height 38
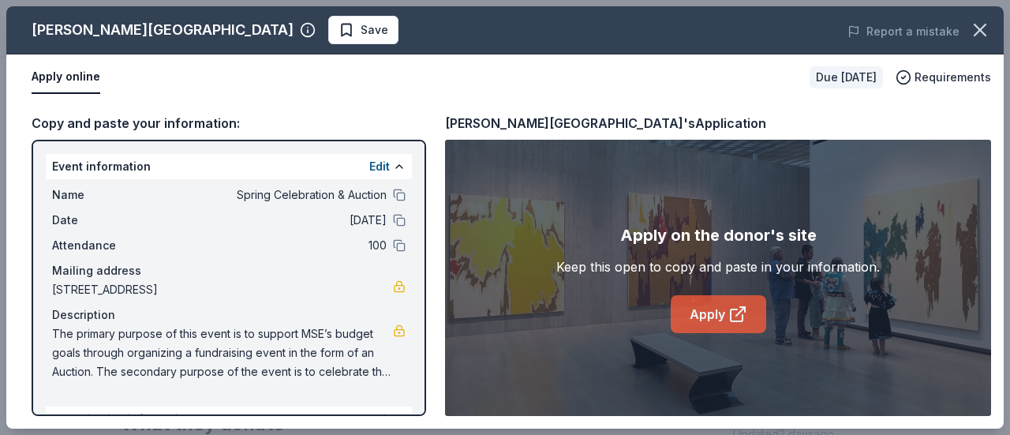
click at [725, 327] on link "Apply" at bounding box center [718, 314] width 95 height 38
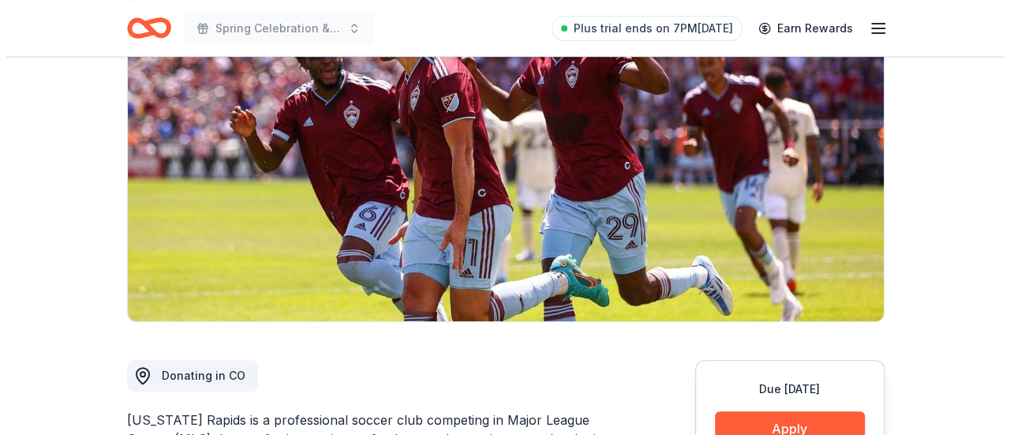
scroll to position [316, 0]
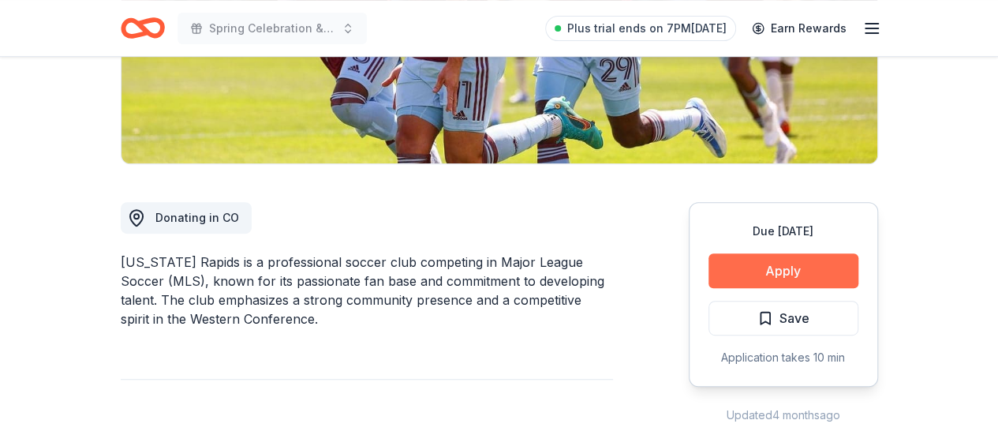
click at [773, 263] on button "Apply" at bounding box center [784, 270] width 150 height 35
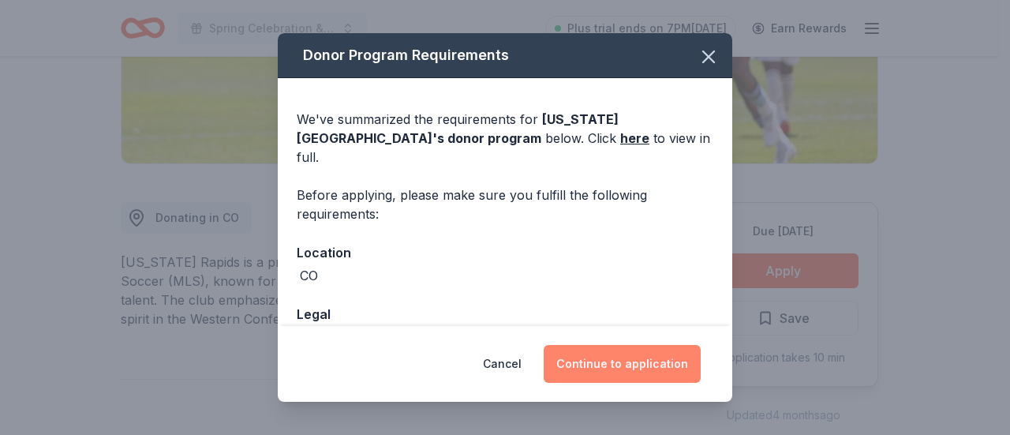
click at [665, 362] on button "Continue to application" at bounding box center [622, 364] width 157 height 38
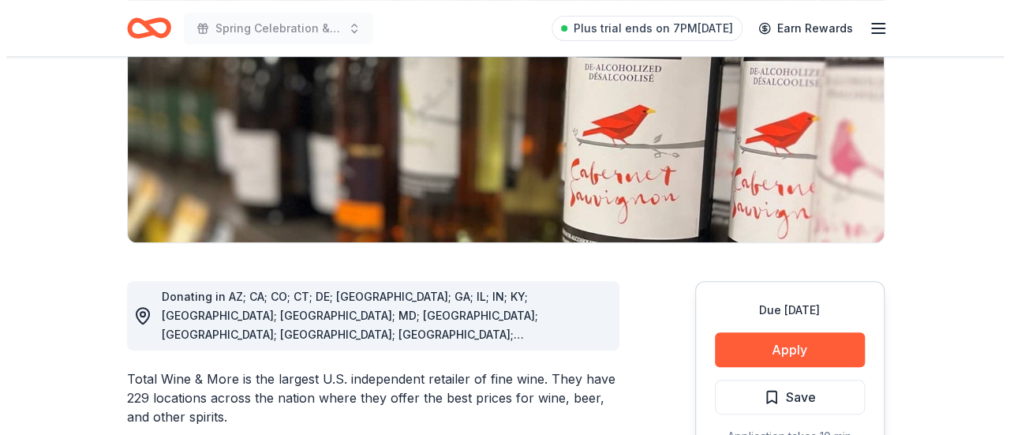
scroll to position [316, 0]
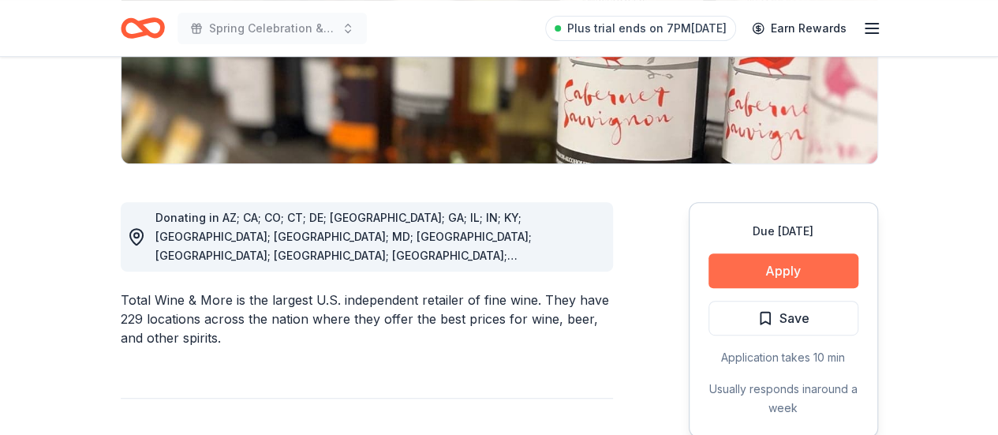
click at [776, 269] on button "Apply" at bounding box center [784, 270] width 150 height 35
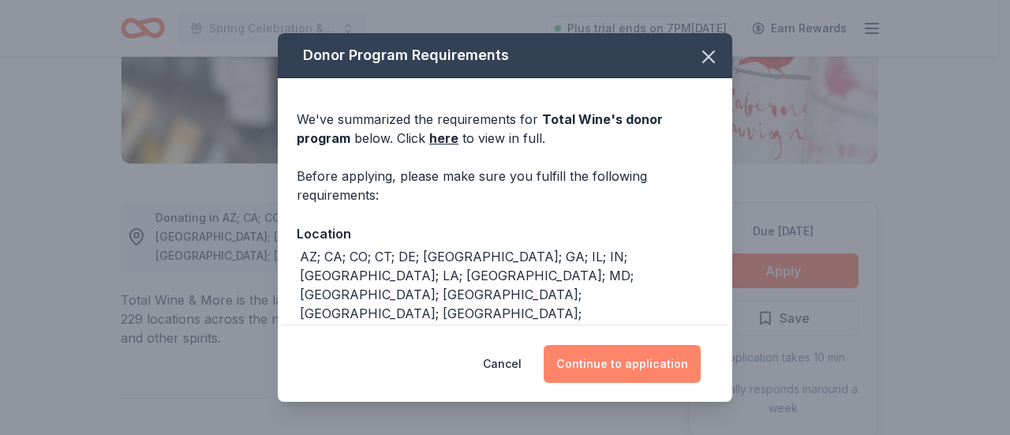
click at [611, 349] on button "Continue to application" at bounding box center [622, 364] width 157 height 38
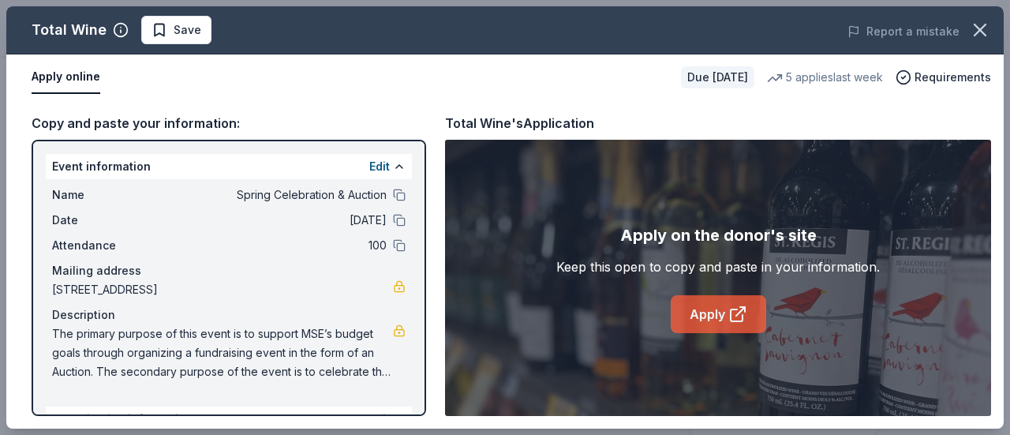
click at [713, 313] on link "Apply" at bounding box center [718, 314] width 95 height 38
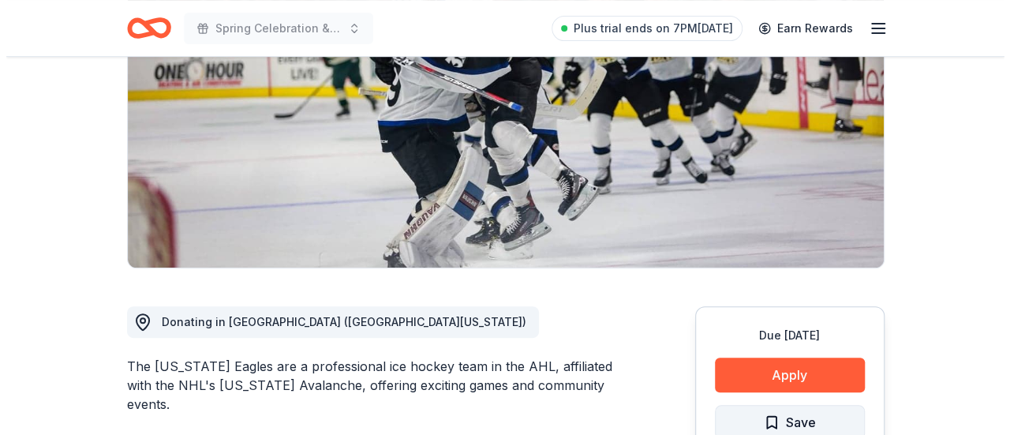
scroll to position [237, 0]
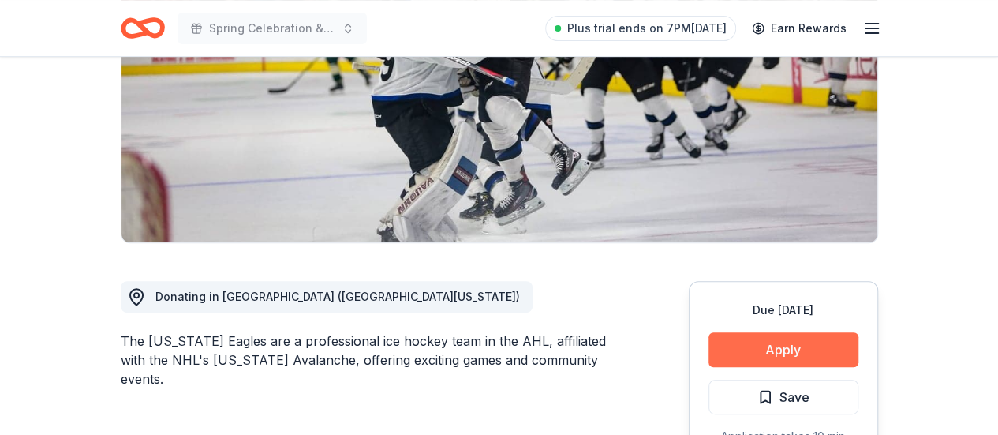
click at [772, 350] on button "Apply" at bounding box center [784, 349] width 150 height 35
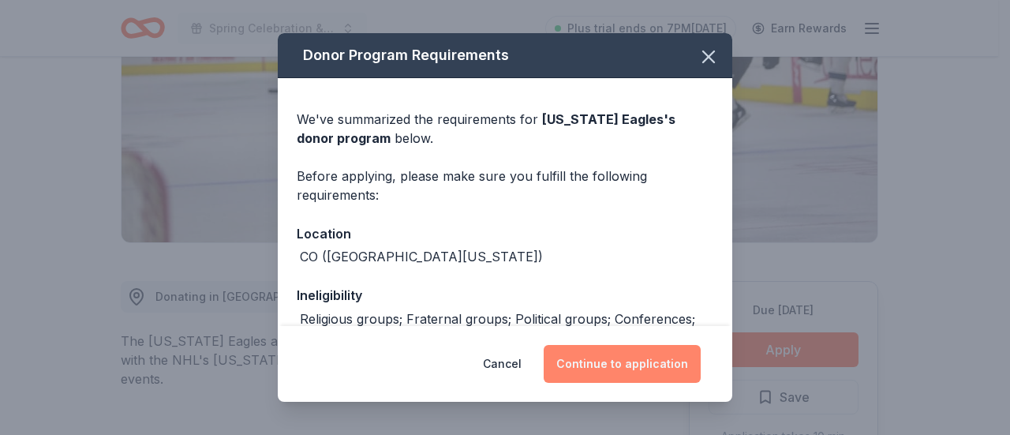
click at [626, 355] on button "Continue to application" at bounding box center [622, 364] width 157 height 38
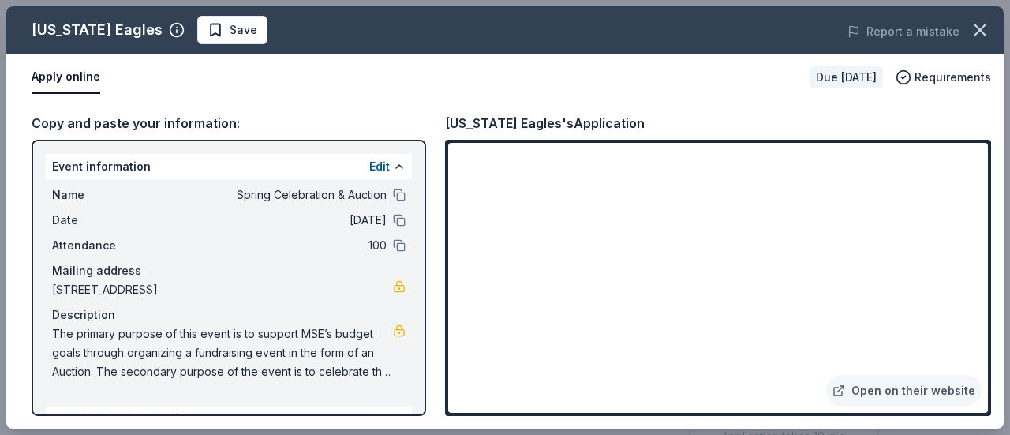
click at [578, 116] on div "[US_STATE] Eagles's Application" at bounding box center [545, 123] width 200 height 21
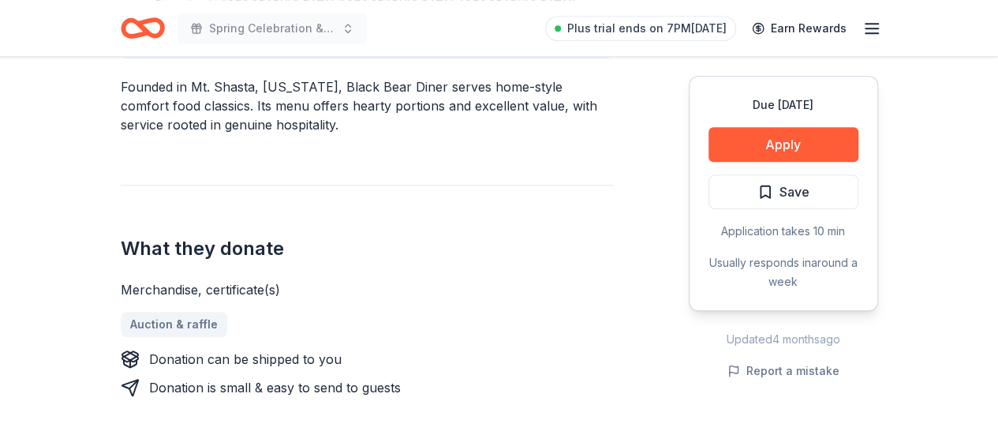
scroll to position [552, 0]
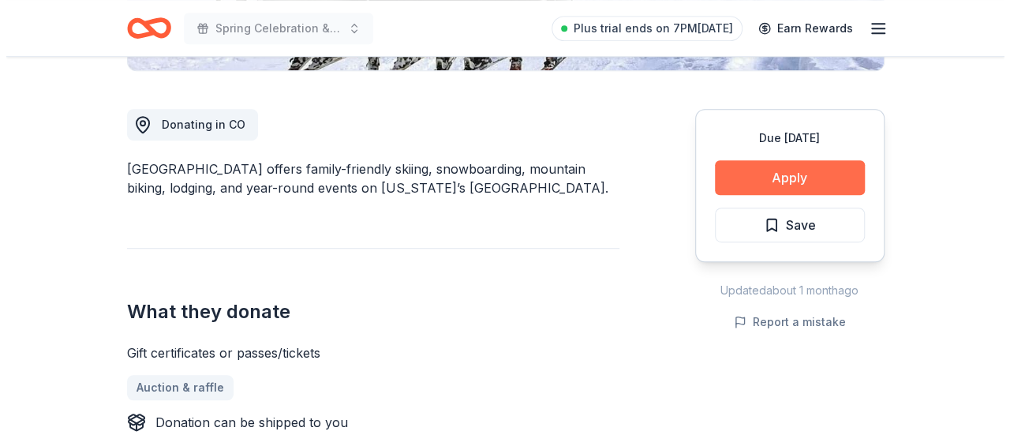
scroll to position [395, 0]
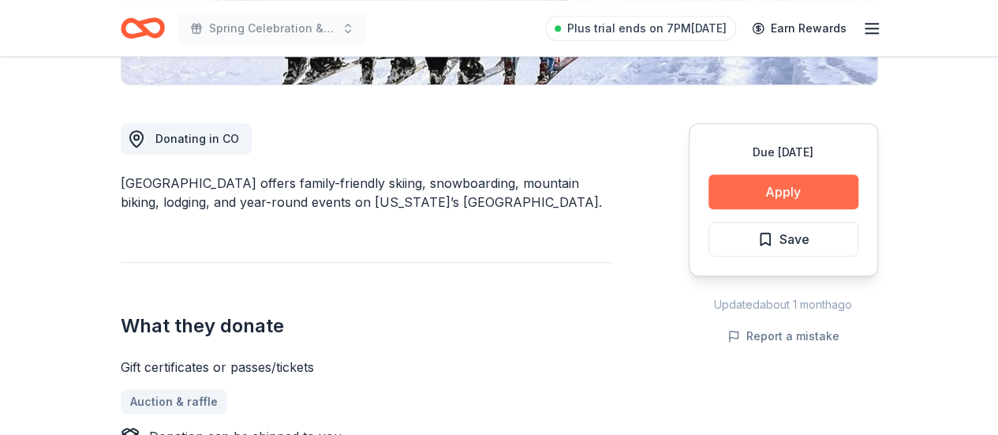
click at [810, 192] on button "Apply" at bounding box center [784, 191] width 150 height 35
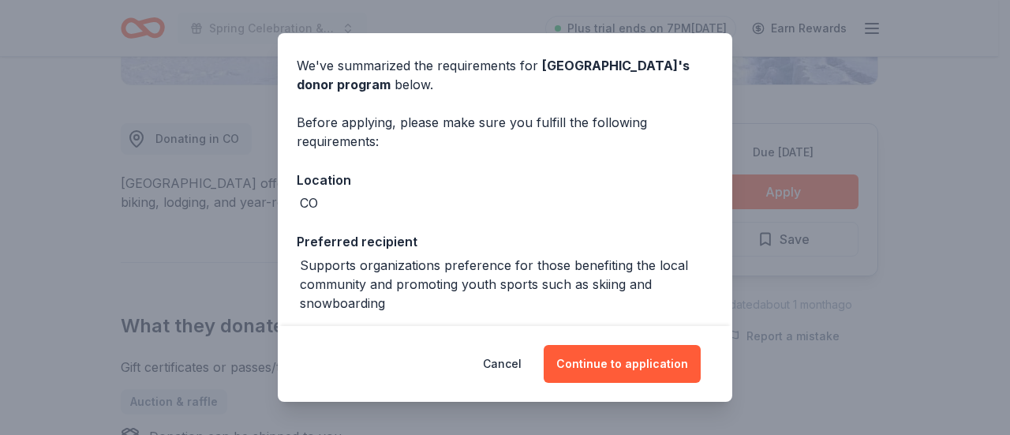
scroll to position [79, 0]
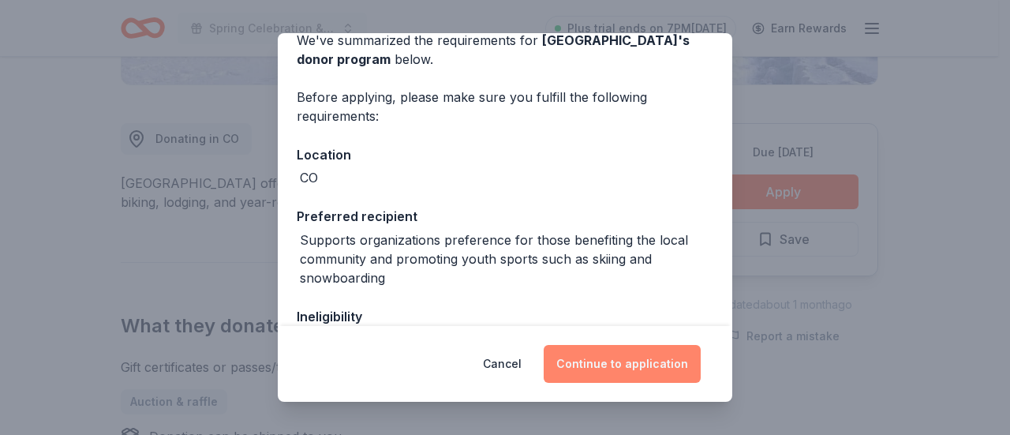
click at [616, 362] on button "Continue to application" at bounding box center [622, 364] width 157 height 38
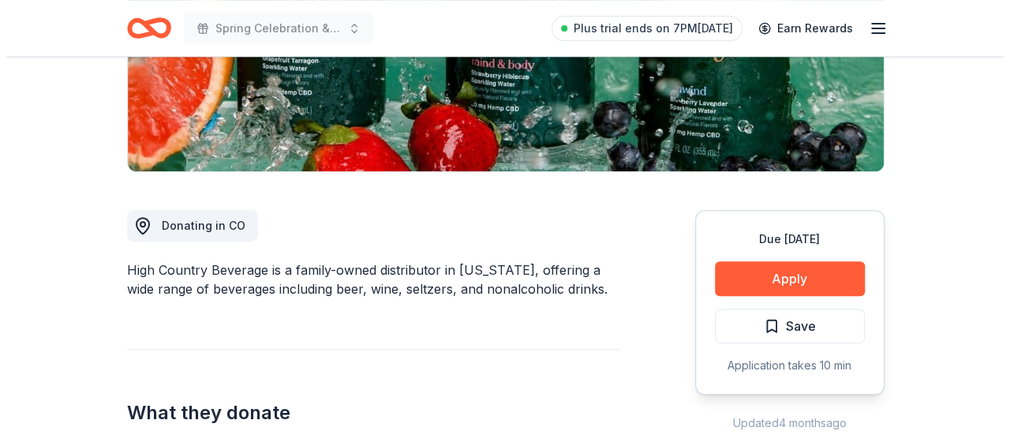
scroll to position [395, 0]
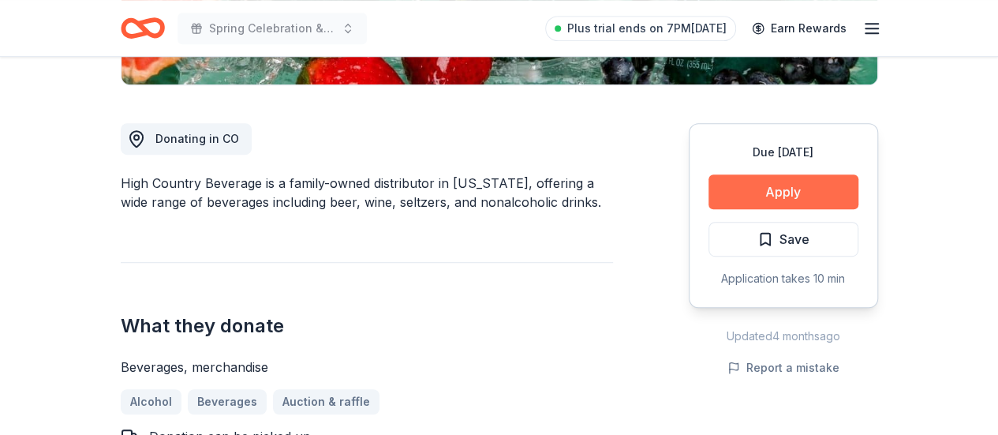
click at [800, 184] on button "Apply" at bounding box center [784, 191] width 150 height 35
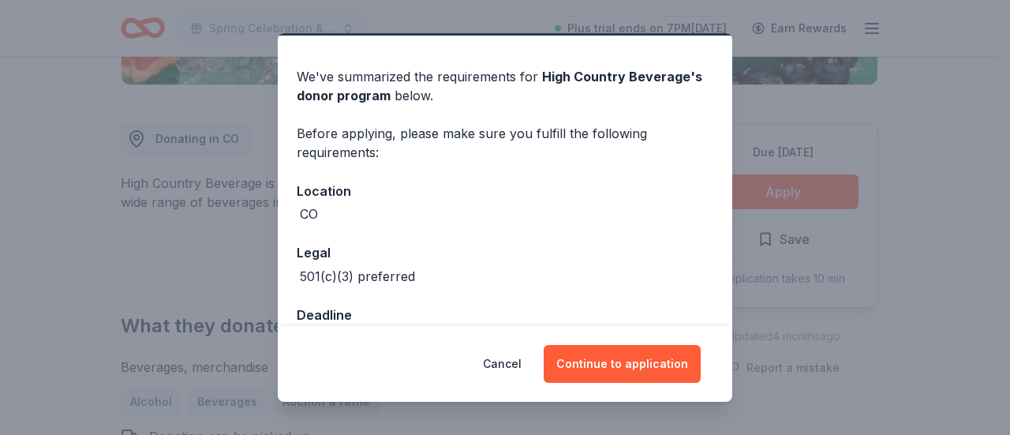
scroll to position [85, 0]
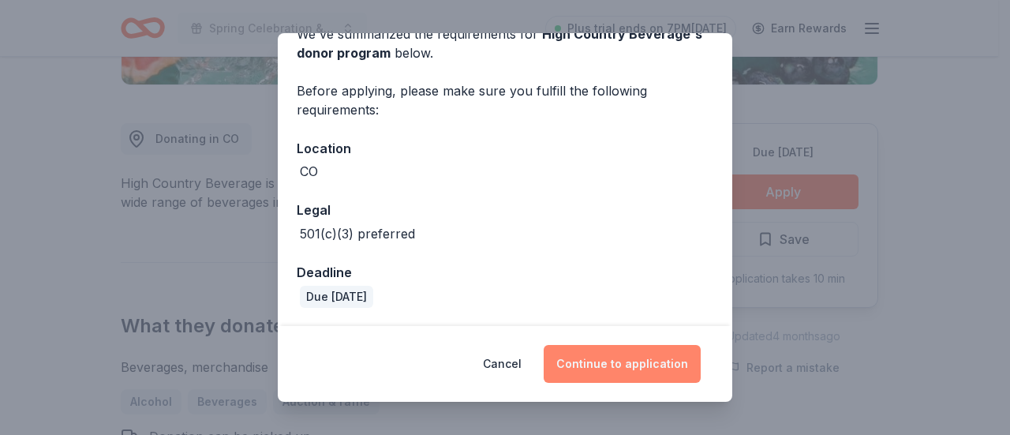
click at [651, 369] on button "Continue to application" at bounding box center [622, 364] width 157 height 38
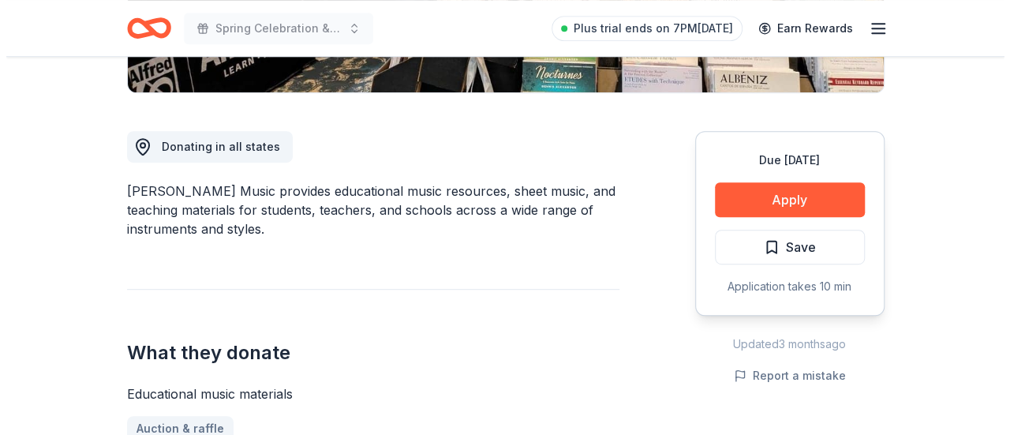
scroll to position [395, 0]
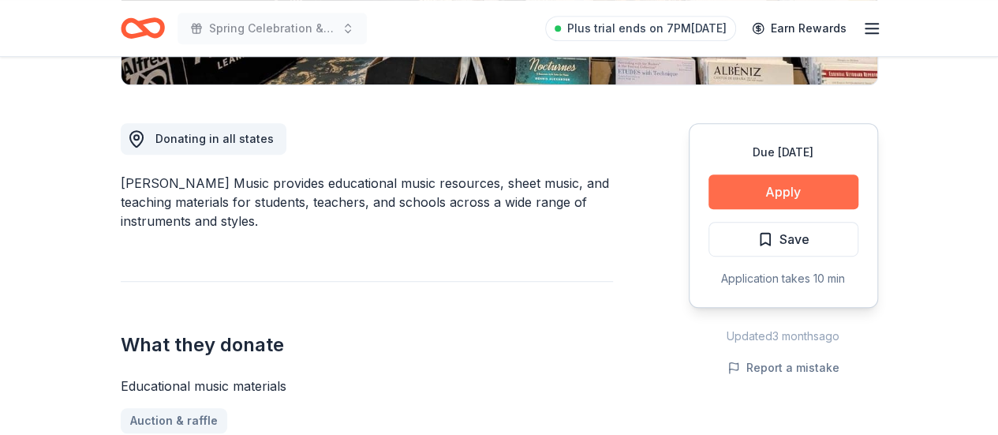
click at [784, 182] on button "Apply" at bounding box center [784, 191] width 150 height 35
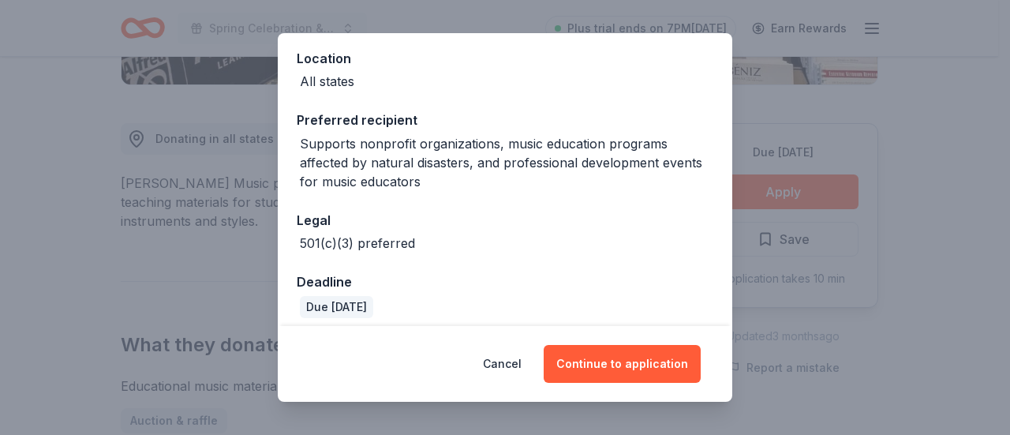
scroll to position [185, 0]
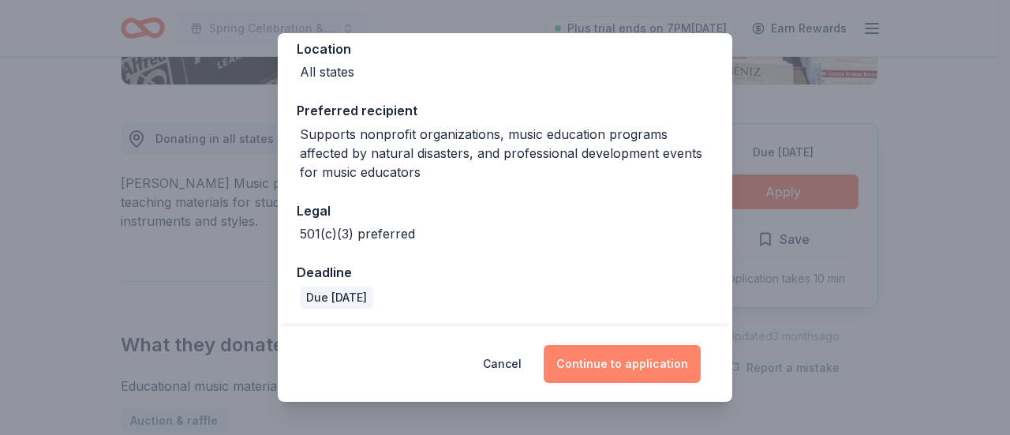
click at [636, 364] on button "Continue to application" at bounding box center [622, 364] width 157 height 38
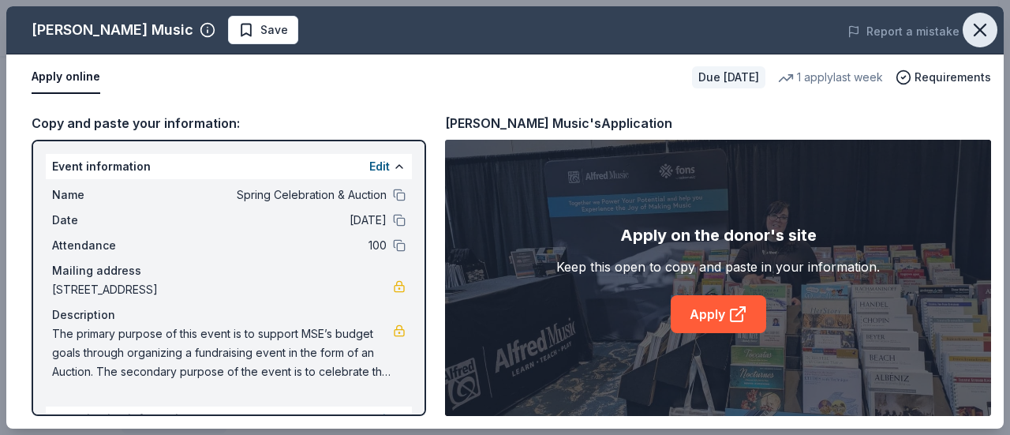
click at [982, 32] on icon "button" at bounding box center [980, 30] width 22 height 22
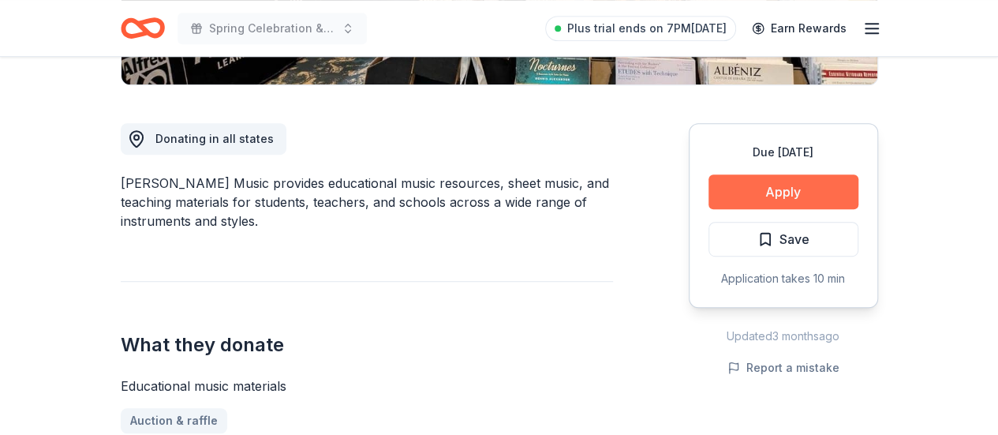
click at [821, 190] on button "Apply" at bounding box center [784, 191] width 150 height 35
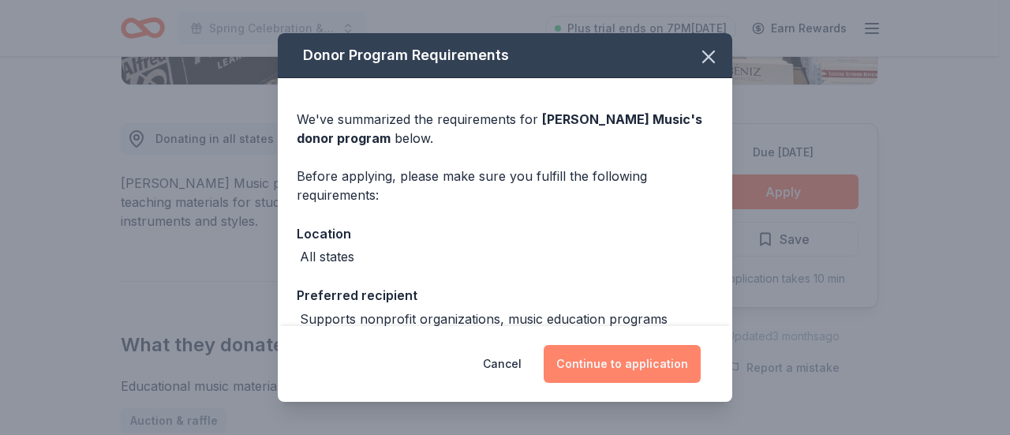
click at [623, 357] on button "Continue to application" at bounding box center [622, 364] width 157 height 38
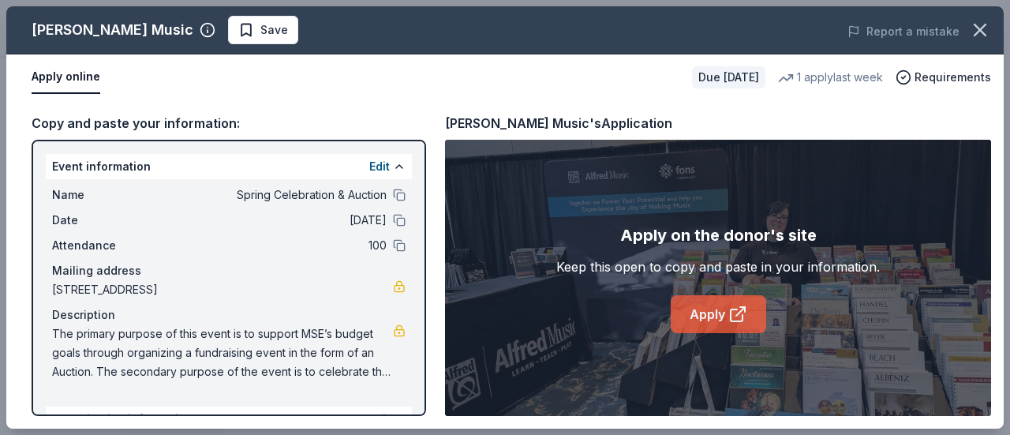
click at [726, 309] on link "Apply" at bounding box center [718, 314] width 95 height 38
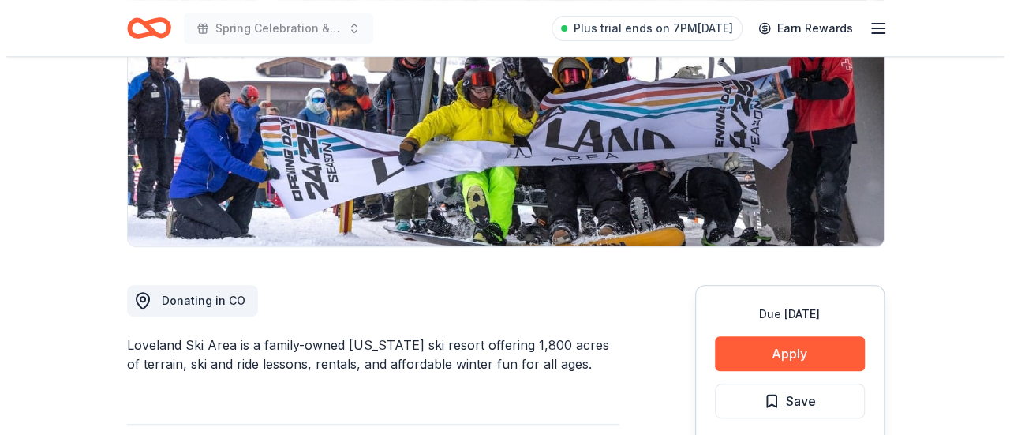
scroll to position [237, 0]
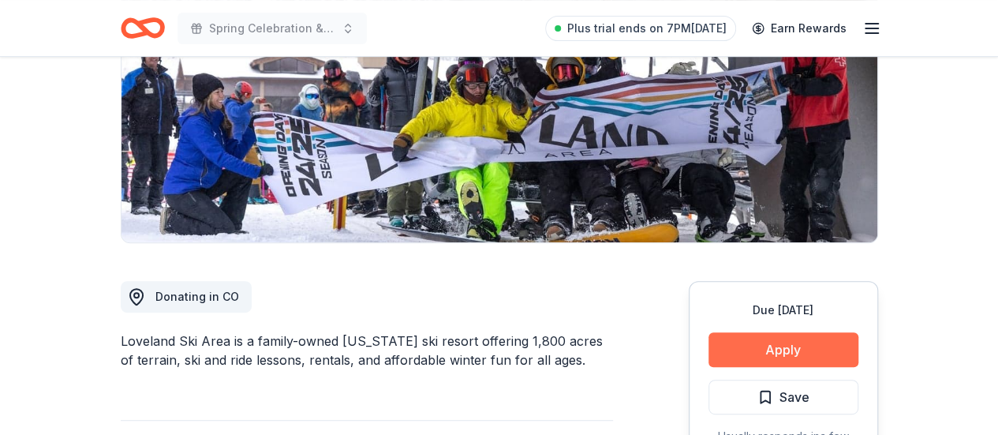
click at [788, 342] on button "Apply" at bounding box center [784, 349] width 150 height 35
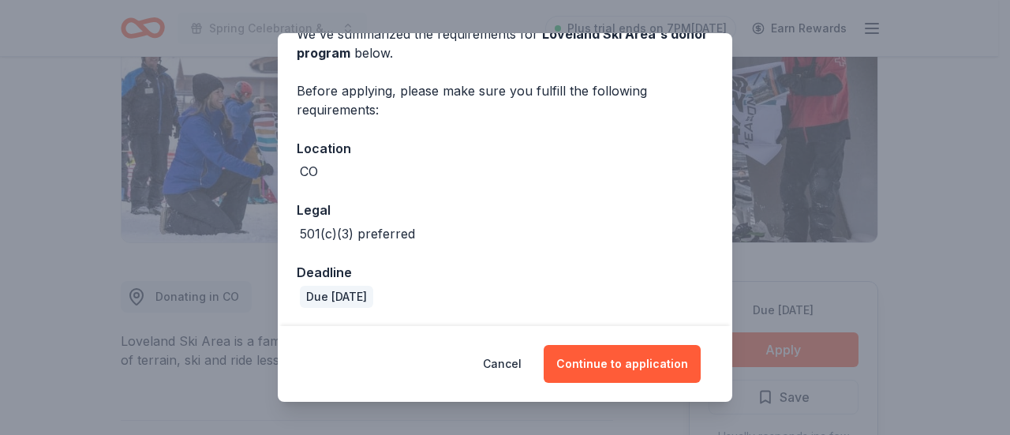
scroll to position [85, 0]
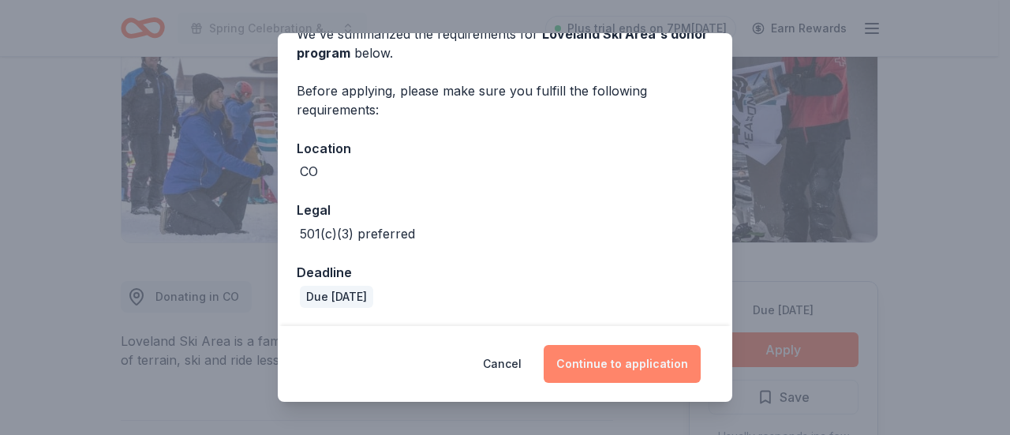
click at [628, 351] on button "Continue to application" at bounding box center [622, 364] width 157 height 38
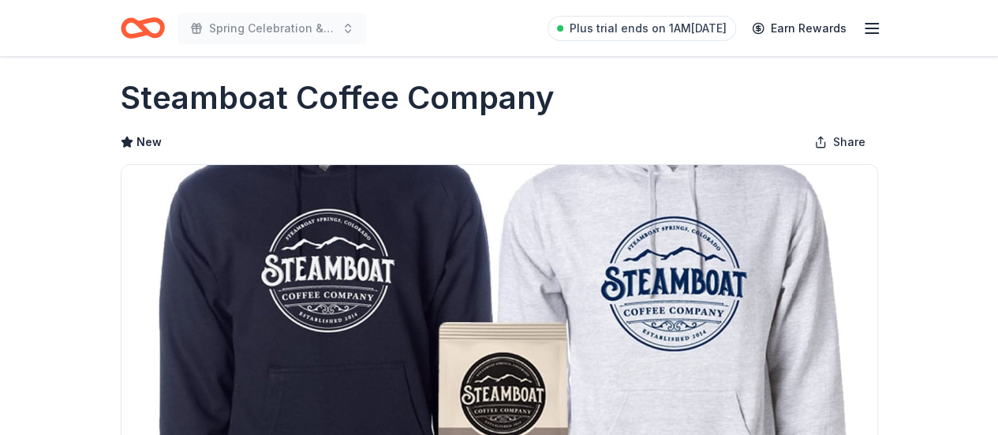
scroll to position [237, 0]
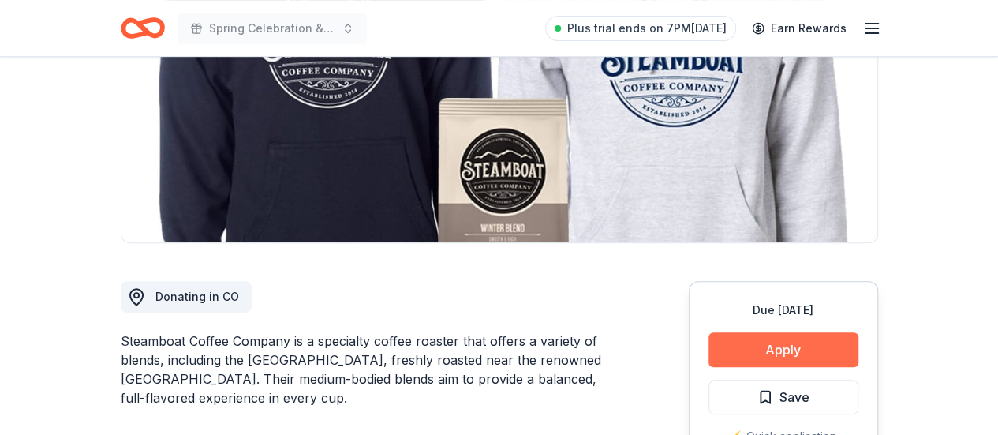
click at [780, 354] on button "Apply" at bounding box center [784, 349] width 150 height 35
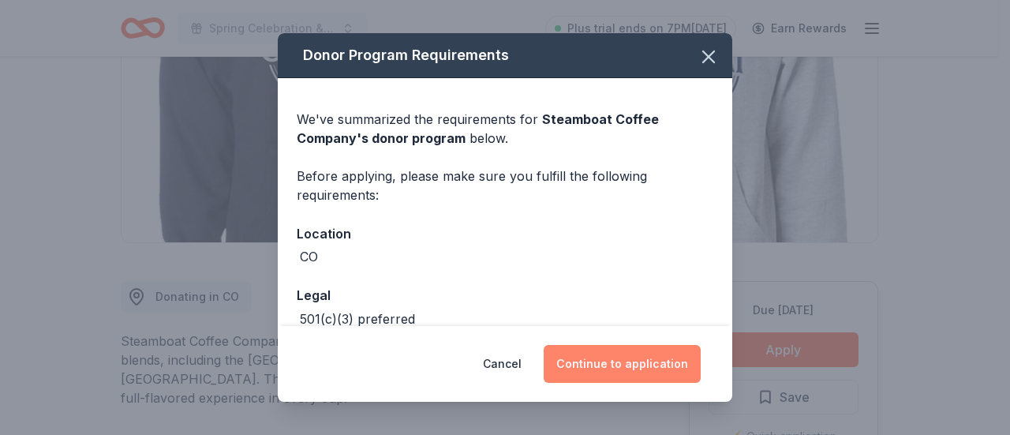
click at [630, 368] on button "Continue to application" at bounding box center [622, 364] width 157 height 38
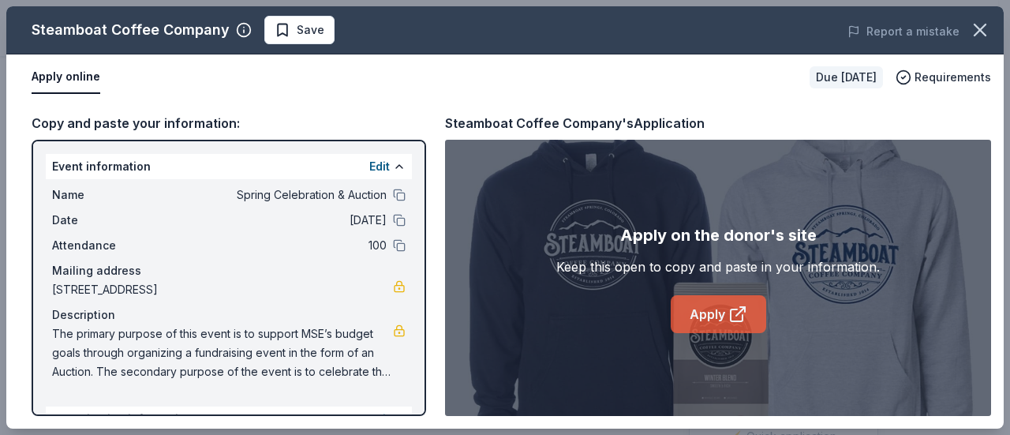
click at [734, 324] on link "Apply" at bounding box center [718, 314] width 95 height 38
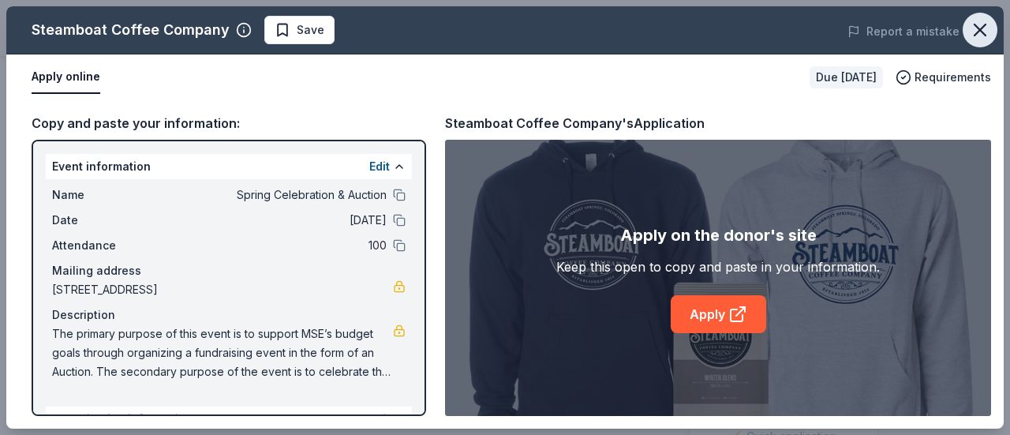
click at [982, 31] on icon "button" at bounding box center [980, 29] width 11 height 11
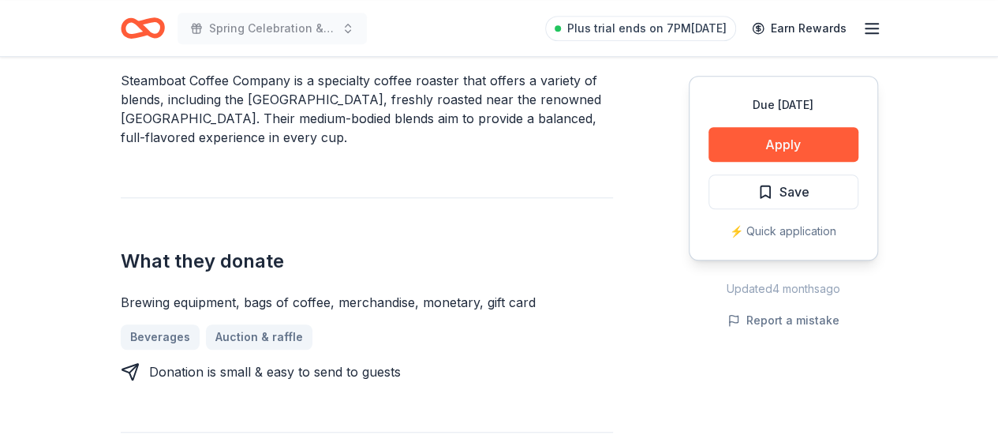
scroll to position [473, 0]
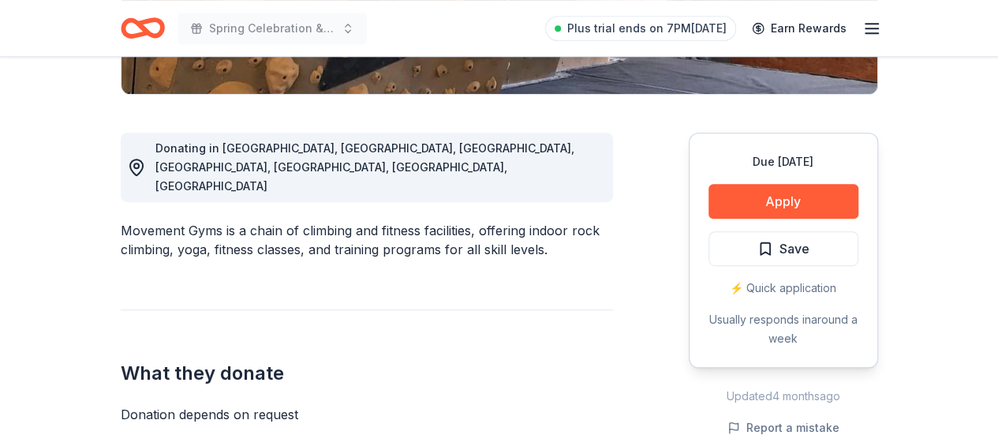
scroll to position [395, 0]
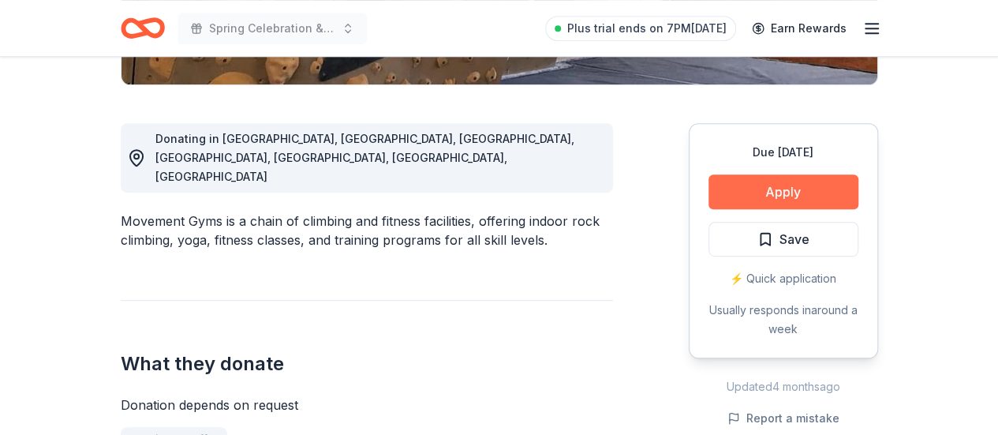
click at [765, 192] on button "Apply" at bounding box center [784, 191] width 150 height 35
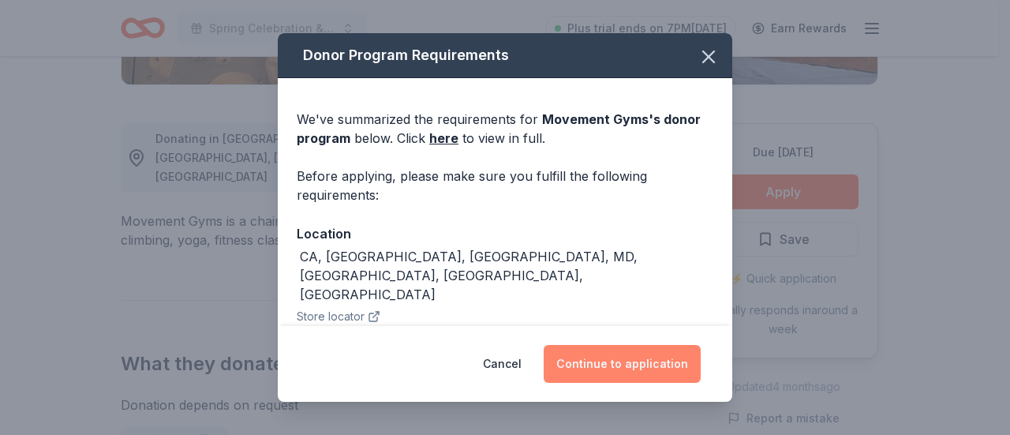
click at [643, 369] on button "Continue to application" at bounding box center [622, 364] width 157 height 38
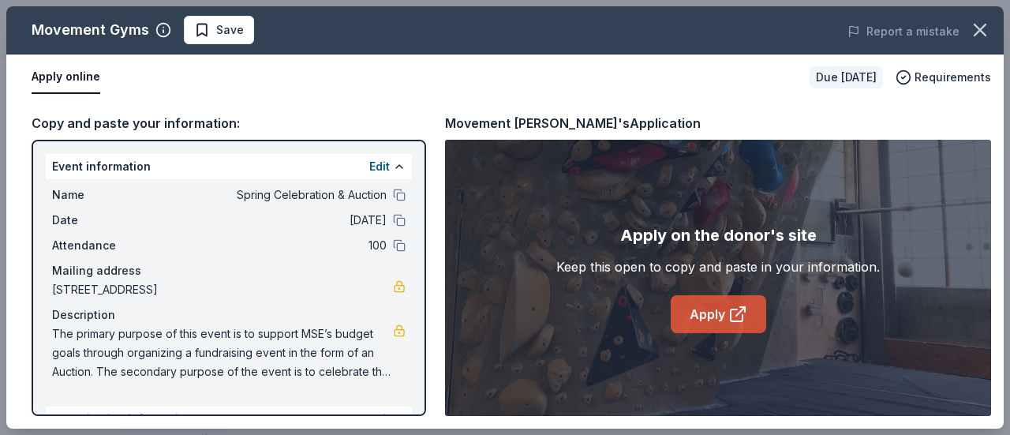
click at [716, 310] on link "Apply" at bounding box center [718, 314] width 95 height 38
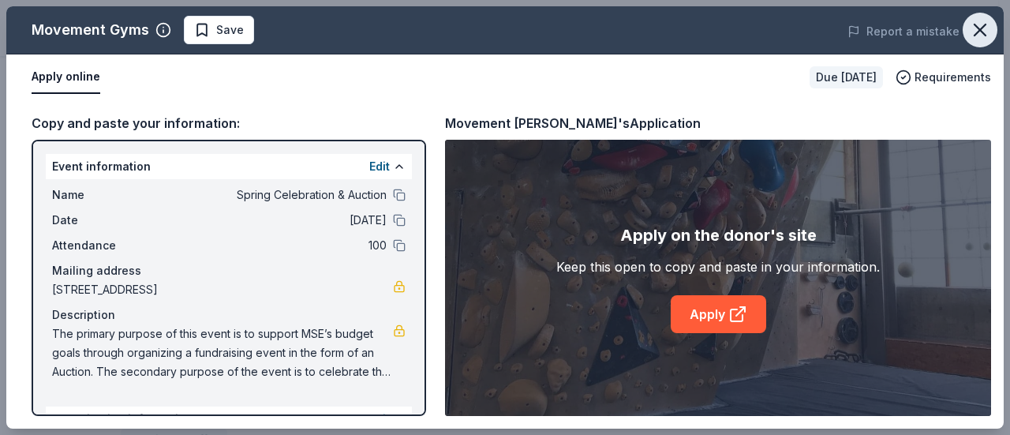
click at [985, 28] on icon "button" at bounding box center [980, 30] width 22 height 22
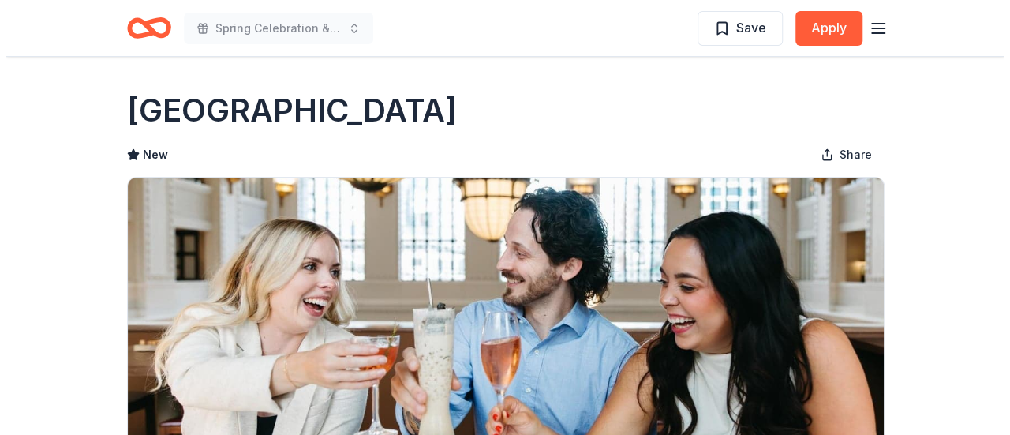
scroll to position [237, 0]
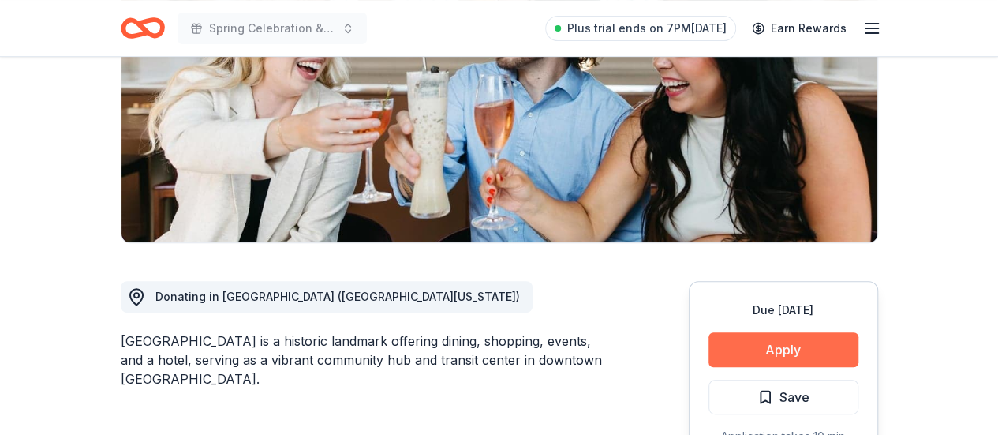
click at [778, 348] on button "Apply" at bounding box center [784, 349] width 150 height 35
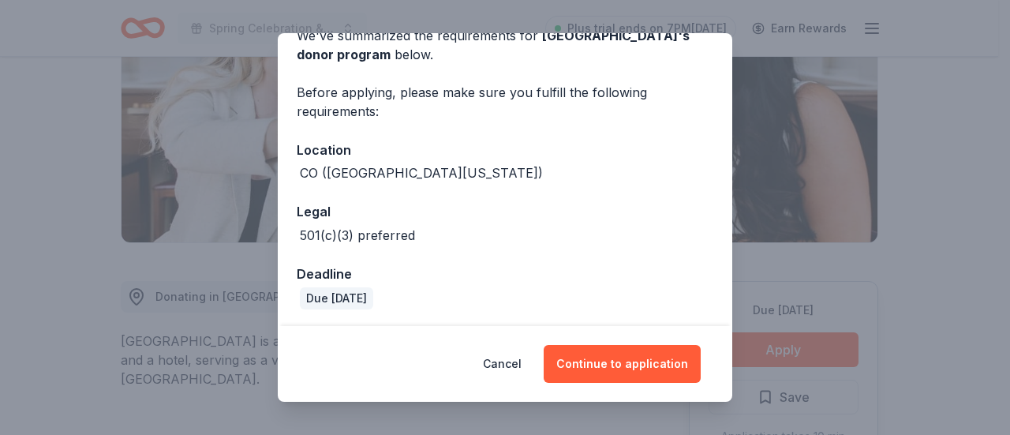
scroll to position [85, 0]
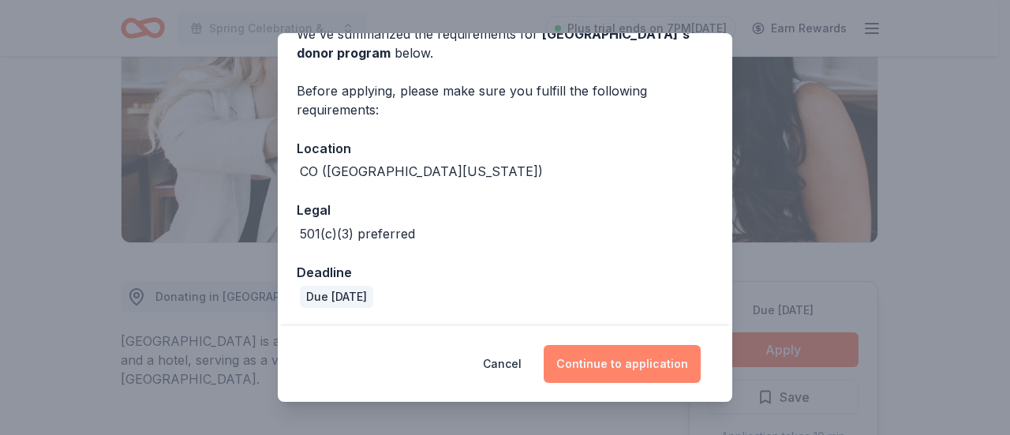
click at [614, 357] on button "Continue to application" at bounding box center [622, 364] width 157 height 38
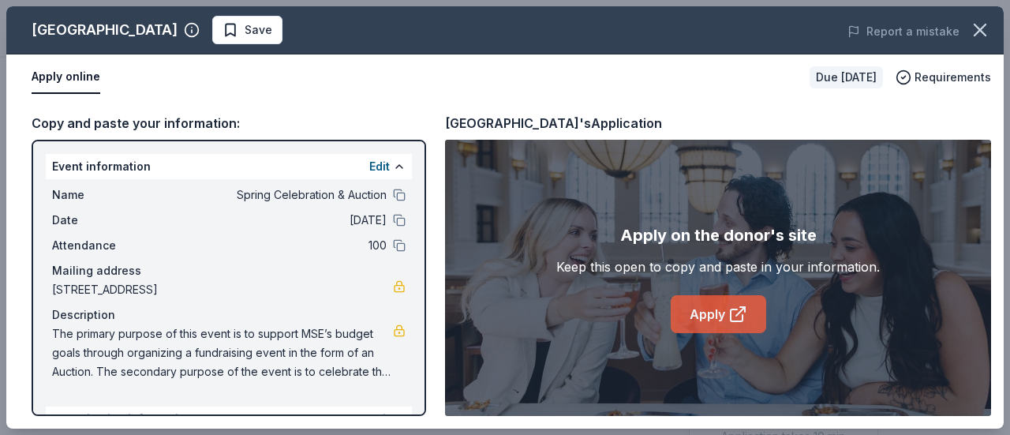
click at [705, 309] on link "Apply" at bounding box center [718, 314] width 95 height 38
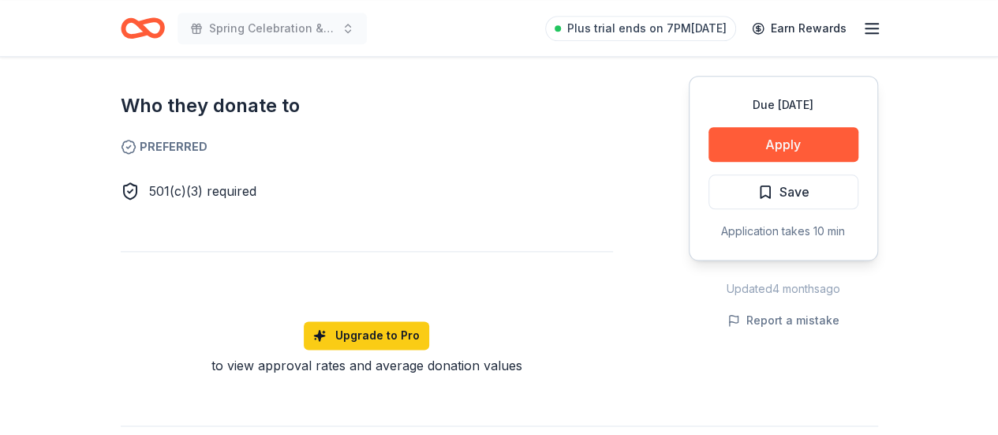
scroll to position [473, 0]
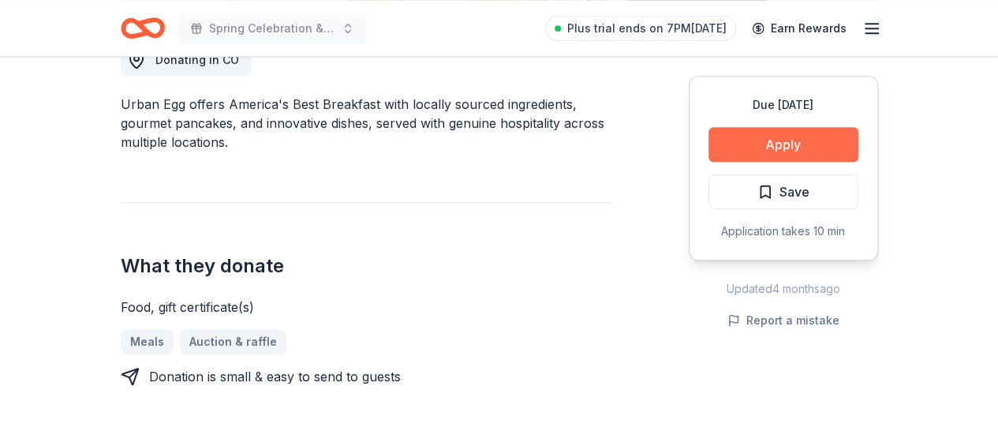
click at [750, 145] on button "Apply" at bounding box center [784, 144] width 150 height 35
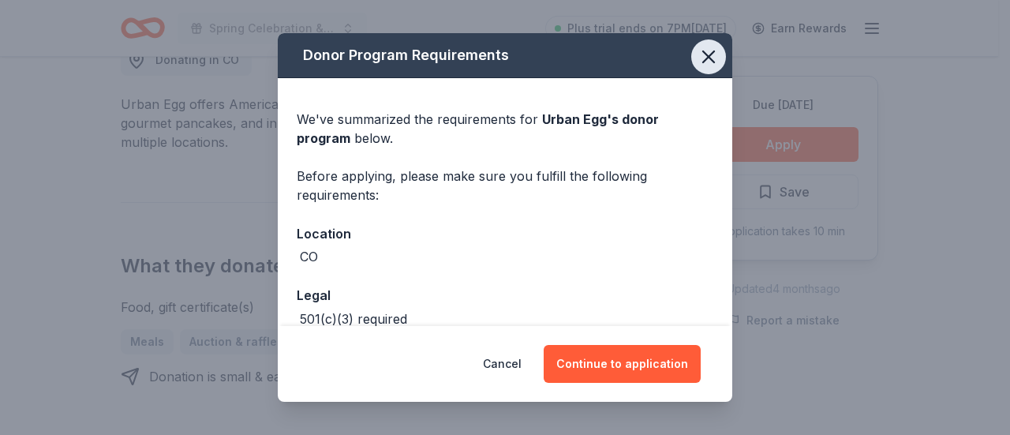
click at [703, 59] on icon "button" at bounding box center [708, 56] width 11 height 11
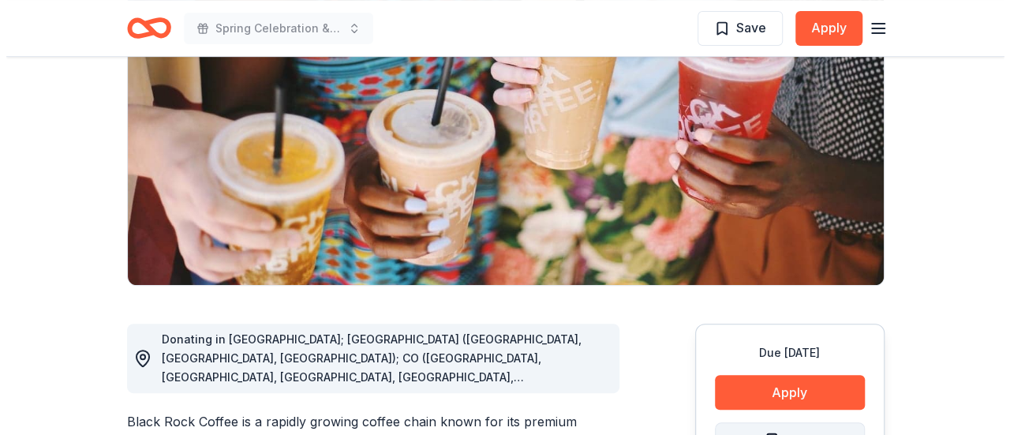
scroll to position [316, 0]
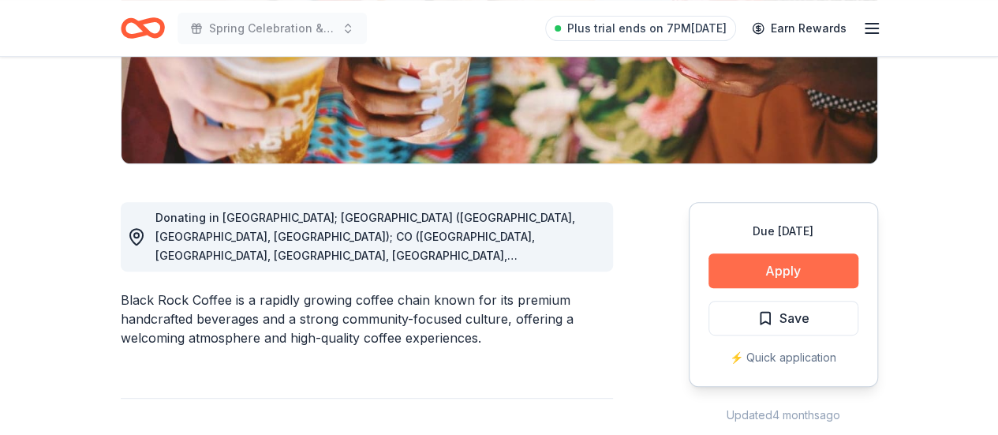
click at [802, 272] on button "Apply" at bounding box center [784, 270] width 150 height 35
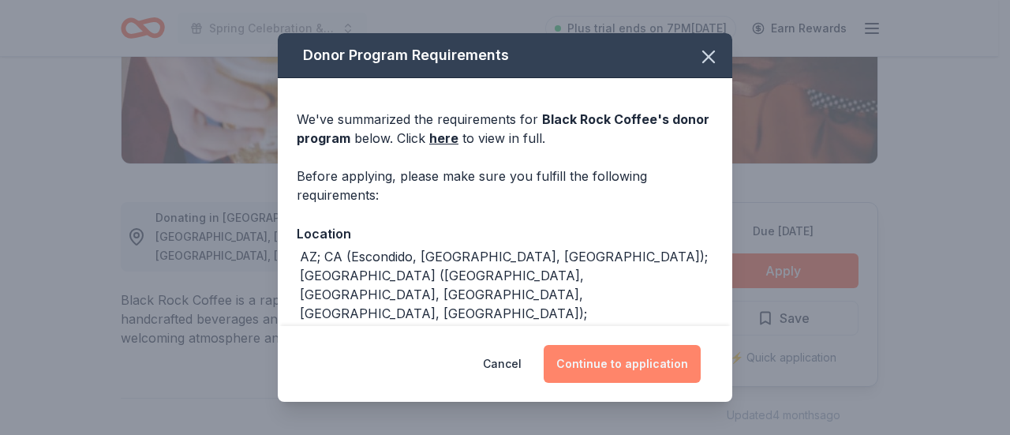
click at [644, 362] on button "Continue to application" at bounding box center [622, 364] width 157 height 38
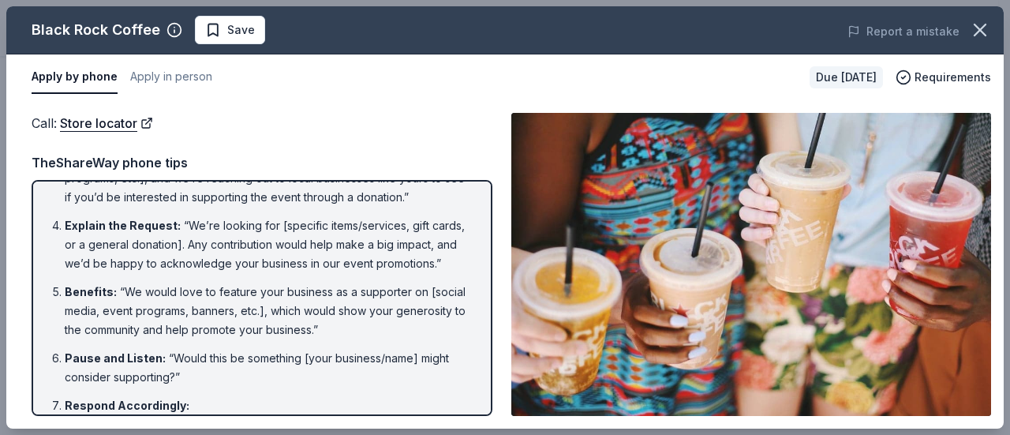
scroll to position [0, 0]
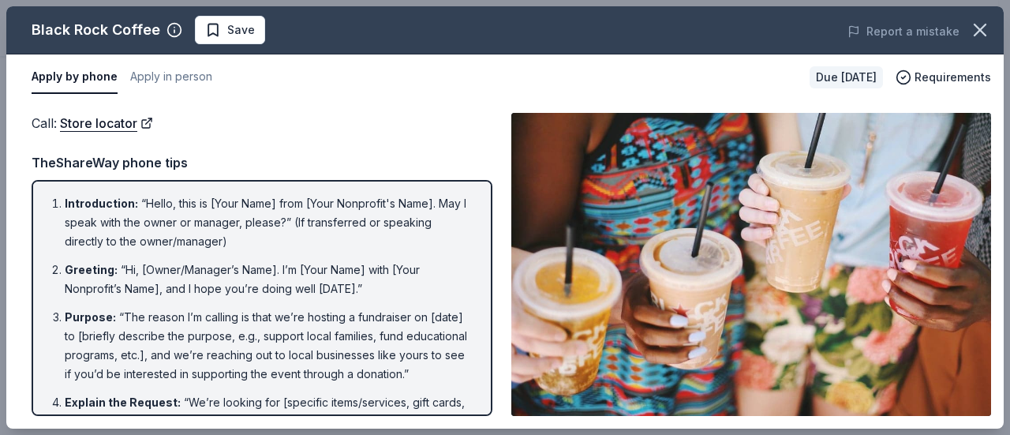
drag, startPoint x: 232, startPoint y: 165, endPoint x: 139, endPoint y: 223, distance: 109.9
click at [139, 223] on li "Introduction : “Hello, this is [Your Name] from [Your Nonprofit's Name]. May I …" at bounding box center [267, 222] width 404 height 57
drag, startPoint x: 39, startPoint y: 167, endPoint x: 218, endPoint y: 260, distance: 201.9
click at [215, 247] on div "Call : Store locator Call : Store locator TheShareWay phone tips Introduction :…" at bounding box center [504, 264] width 997 height 328
click at [219, 261] on li "Greeting : “Hi, [Owner/Manager’s Name]. I’m [Your Name] with [Your Nonprofit’s …" at bounding box center [267, 279] width 404 height 38
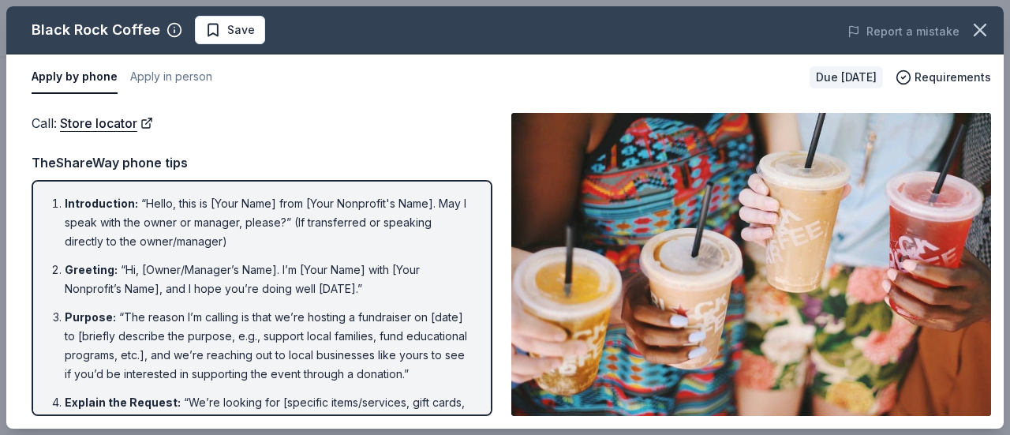
drag, startPoint x: 60, startPoint y: 196, endPoint x: 253, endPoint y: 245, distance: 199.2
click at [257, 236] on li "Introduction : “Hello, this is [Your Name] from [Your Nonprofit's Name]. May I …" at bounding box center [267, 222] width 404 height 57
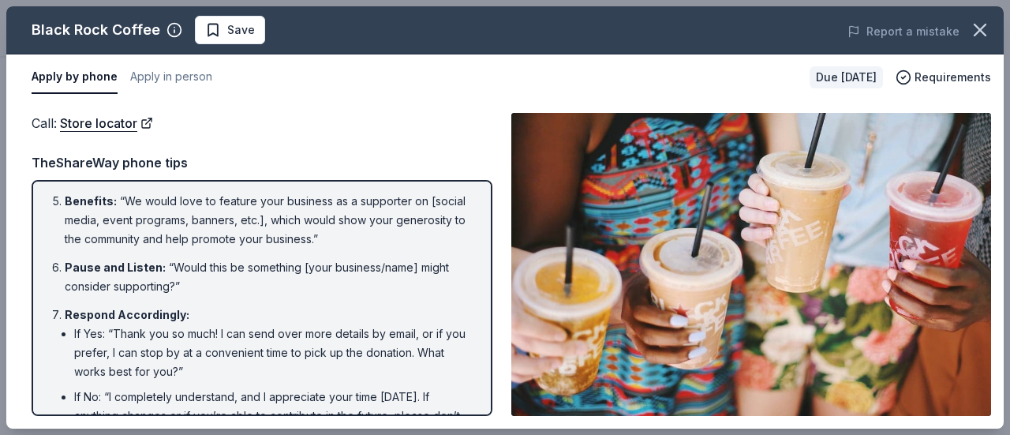
scroll to position [413, 0]
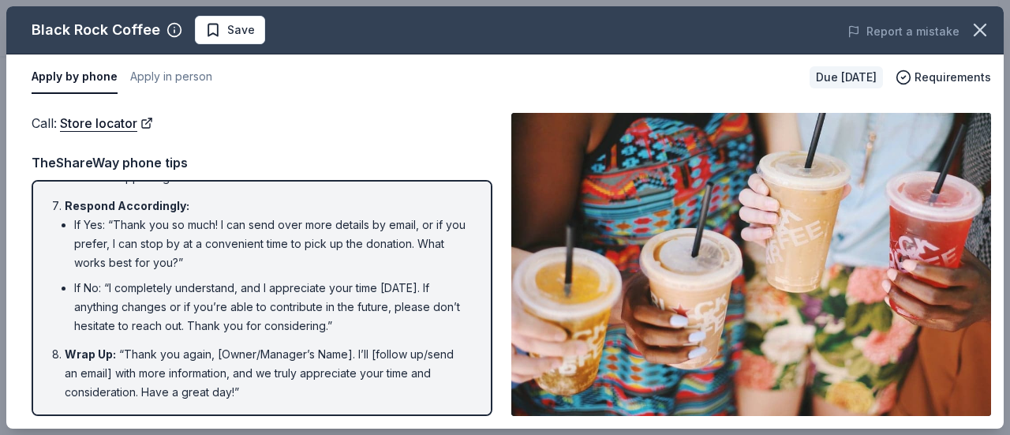
drag, startPoint x: 251, startPoint y: 395, endPoint x: 181, endPoint y: 214, distance: 194.3
click at [181, 209] on ol "Introduction : “Hello, this is [Your Name] from [Your Nonprofit's Name]. May I …" at bounding box center [262, 110] width 432 height 584
drag, startPoint x: 260, startPoint y: 315, endPoint x: 246, endPoint y: 312, distance: 13.6
click at [257, 312] on li "If No: “I completely understand, and I appreciate your time today. If anything …" at bounding box center [271, 307] width 395 height 57
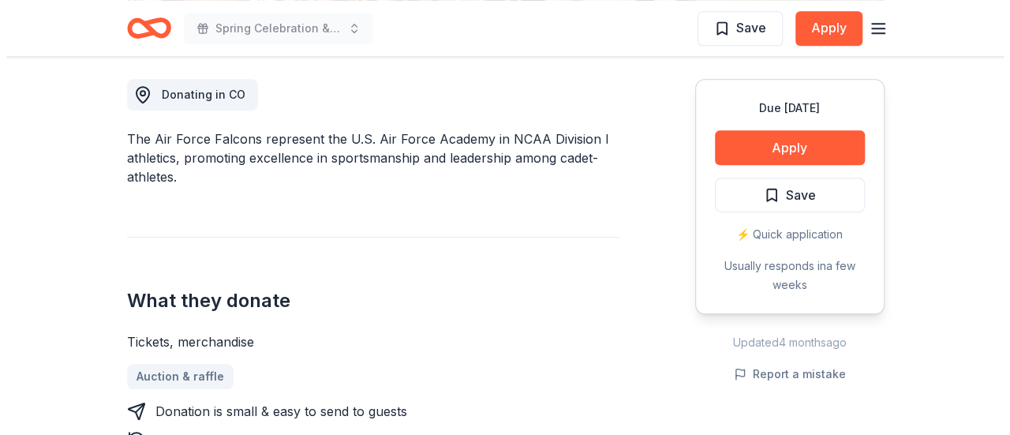
scroll to position [473, 0]
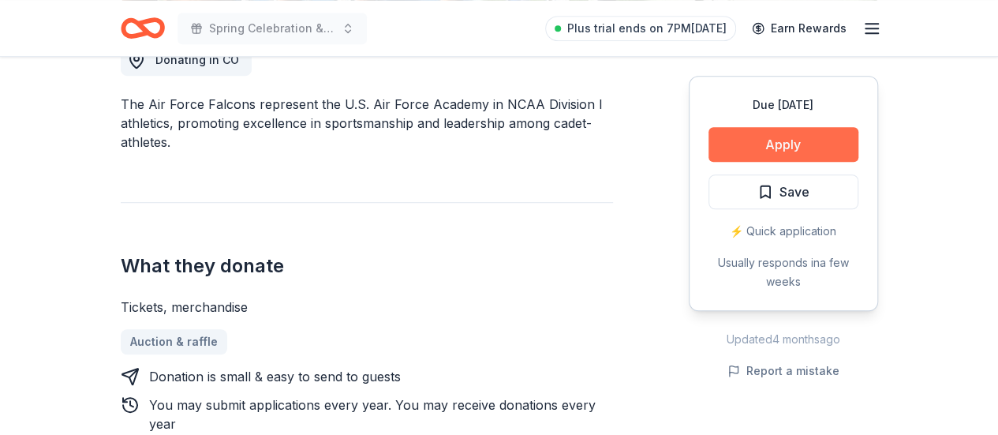
click at [764, 148] on button "Apply" at bounding box center [784, 144] width 150 height 35
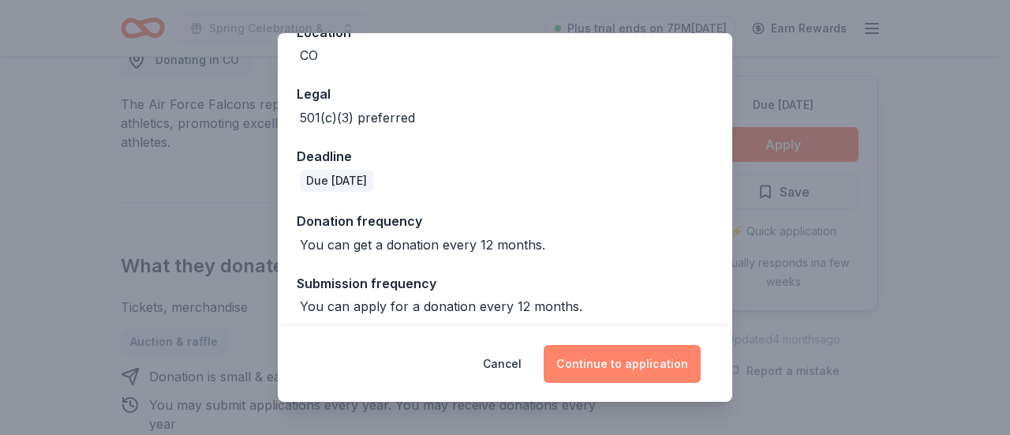
scroll to position [209, 0]
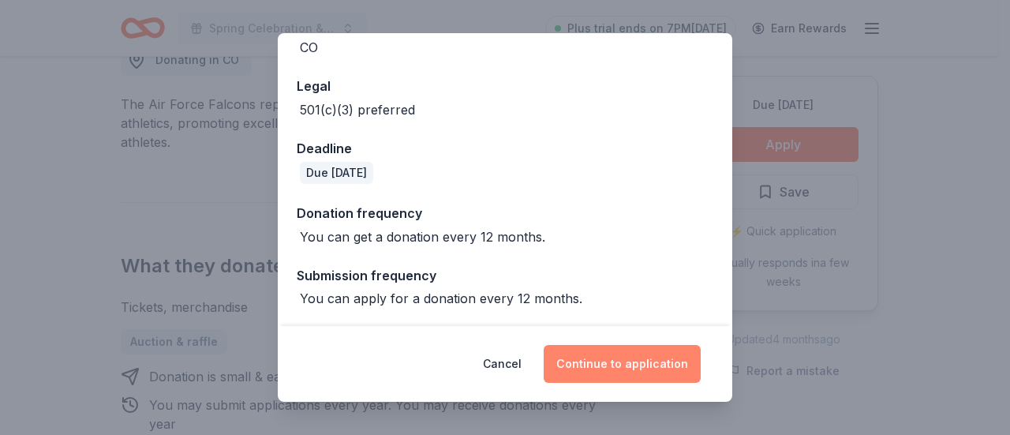
click at [636, 361] on button "Continue to application" at bounding box center [622, 364] width 157 height 38
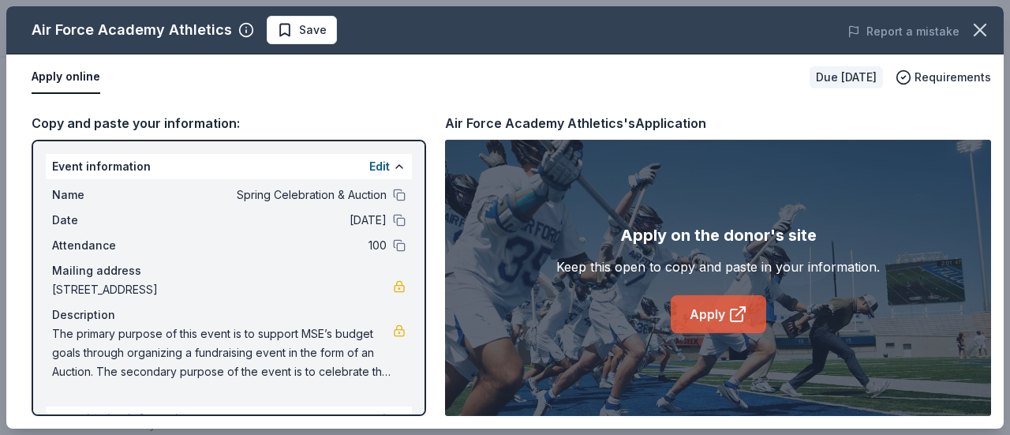
click at [710, 315] on link "Apply" at bounding box center [718, 314] width 95 height 38
